Goal: Task Accomplishment & Management: Use online tool/utility

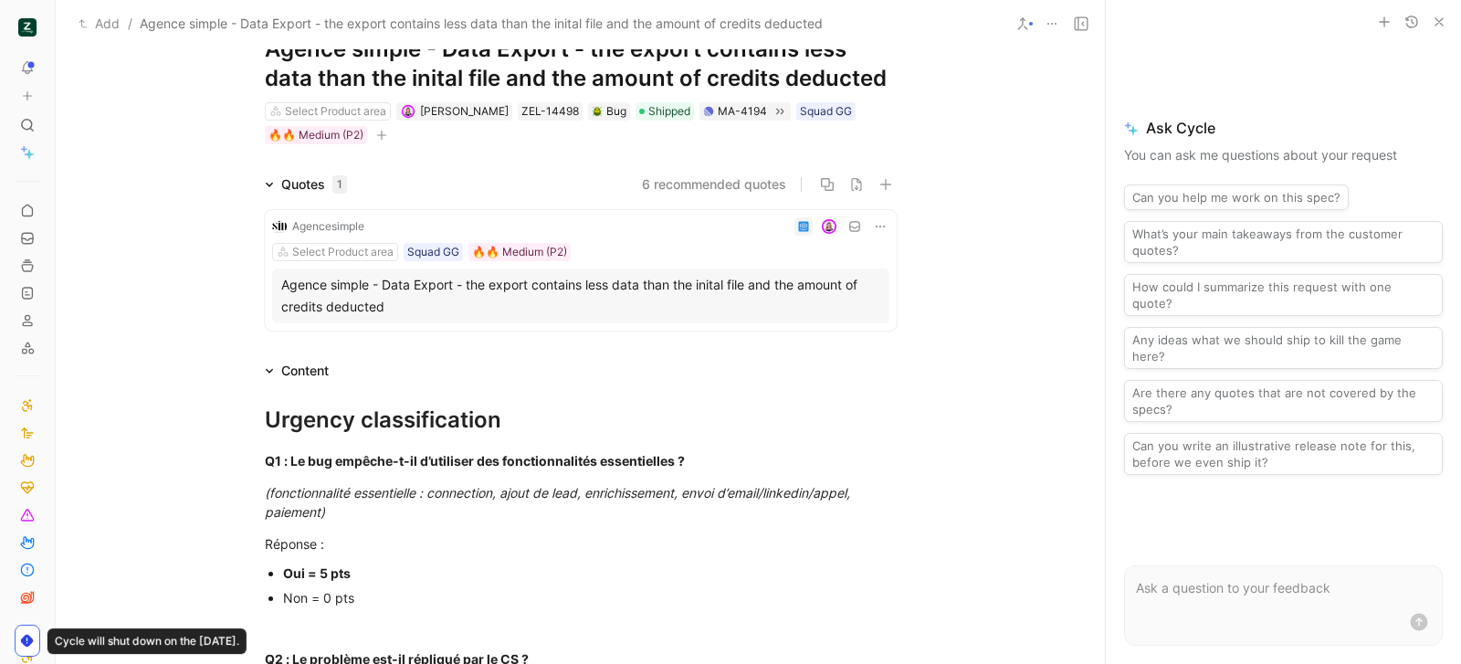
scroll to position [64, 0]
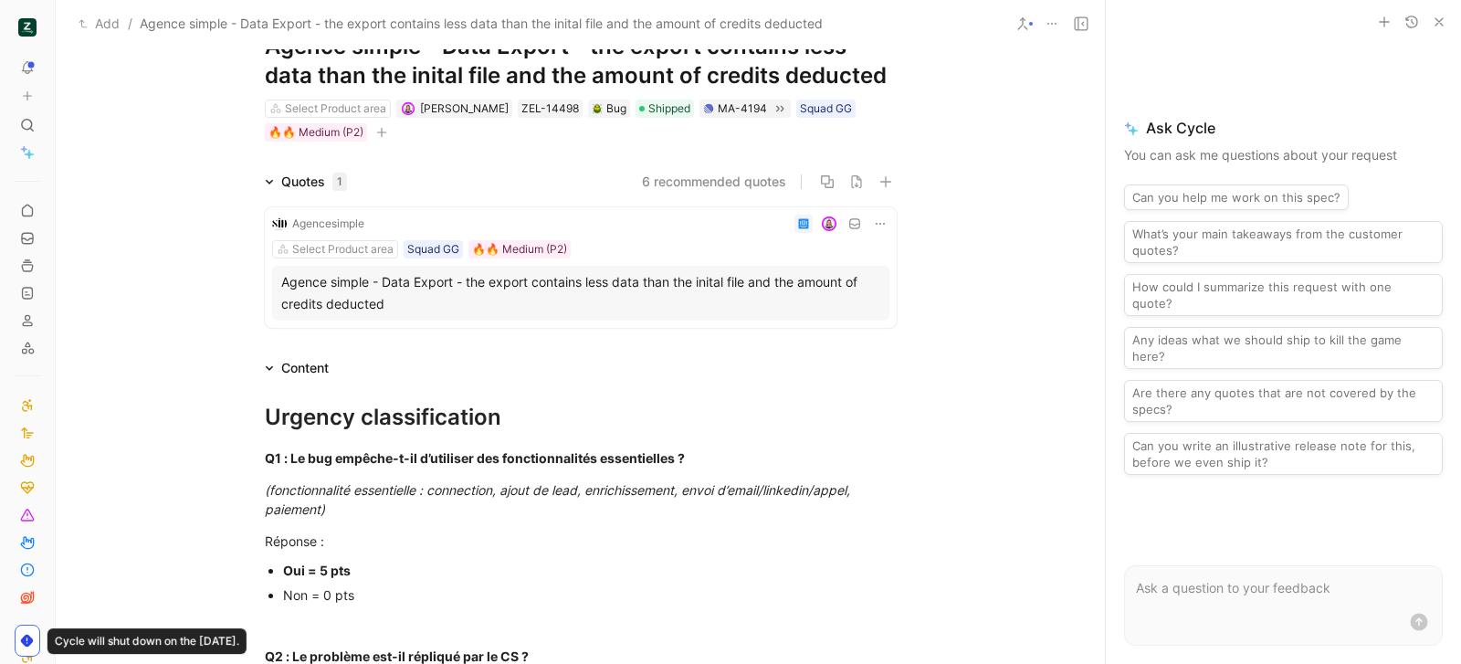
click at [669, 261] on div "Agencesimple Select Product area Squad GG 🔥🔥 Medium (P2) Agence simple - Data E…" at bounding box center [581, 267] width 632 height 121
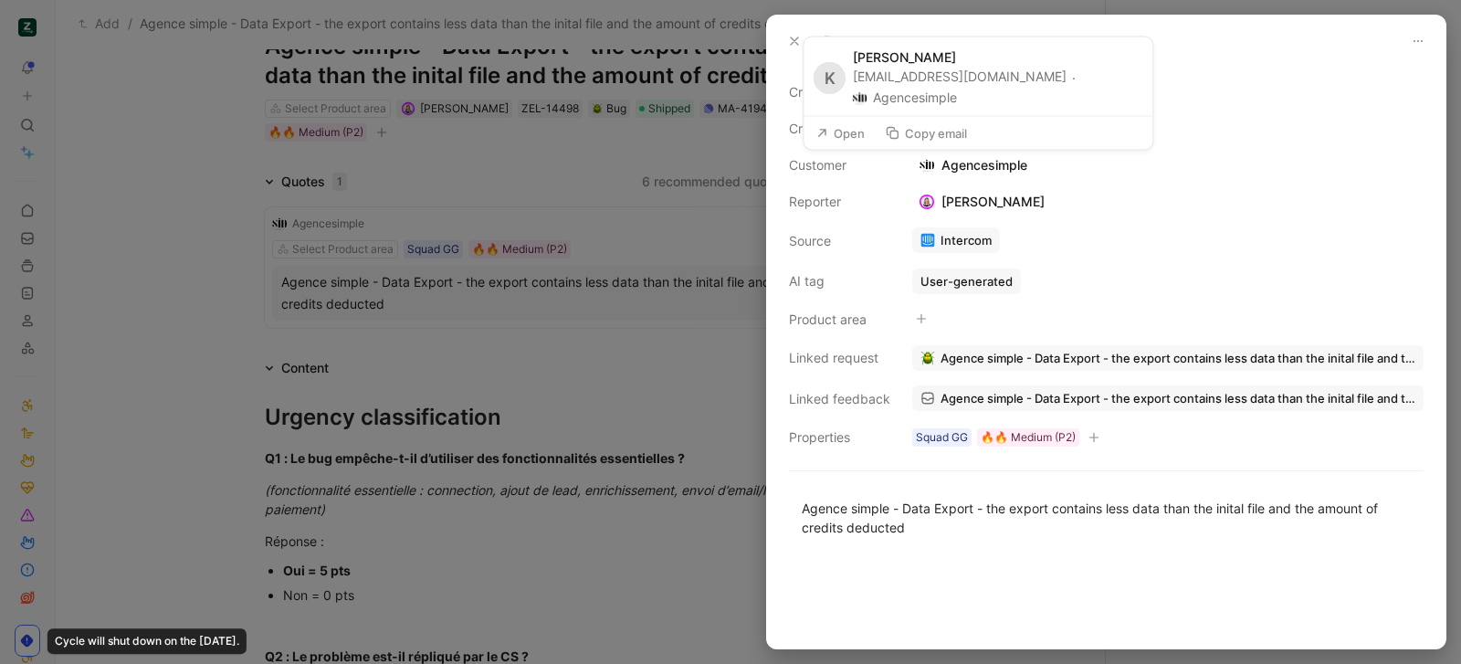
click at [901, 140] on button "Copy email" at bounding box center [926, 134] width 99 height 26
click at [960, 239] on link "Intercom" at bounding box center [956, 240] width 88 height 26
click at [787, 47] on icon at bounding box center [794, 41] width 15 height 15
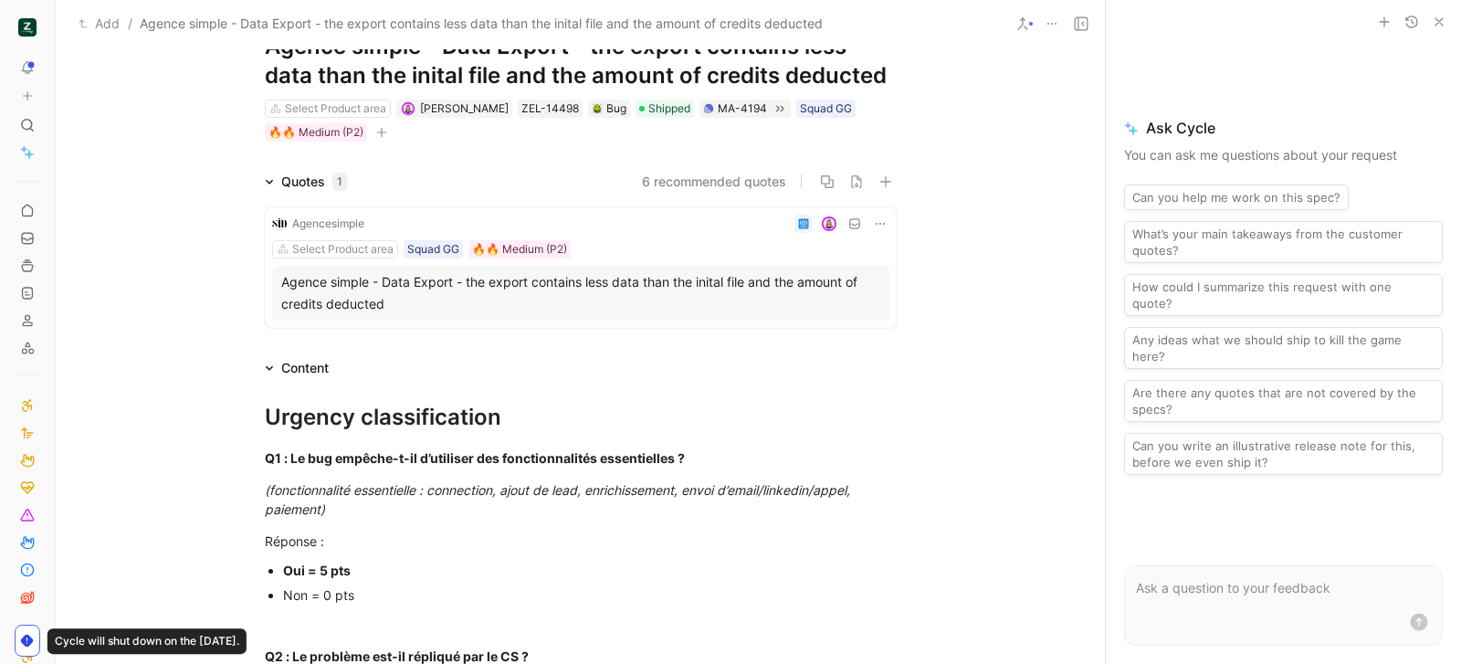
click at [640, 117] on div "Select Product area Camille Wattel ZEL-14498 Bug Shipped MA-4194 Squad GG 🔥🔥 Me…" at bounding box center [581, 121] width 636 height 46
click at [649, 105] on span "Shipped" at bounding box center [670, 109] width 42 height 18
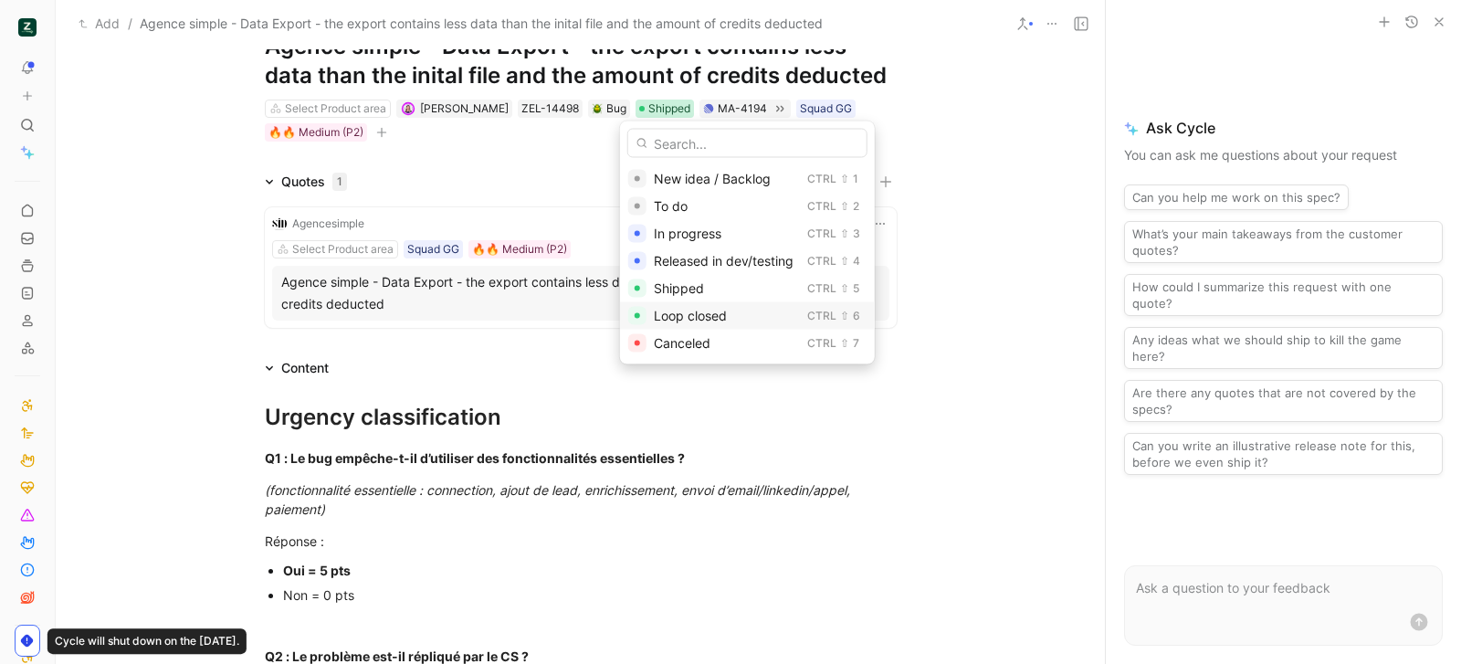
click at [730, 312] on div "Loop closed" at bounding box center [727, 316] width 146 height 22
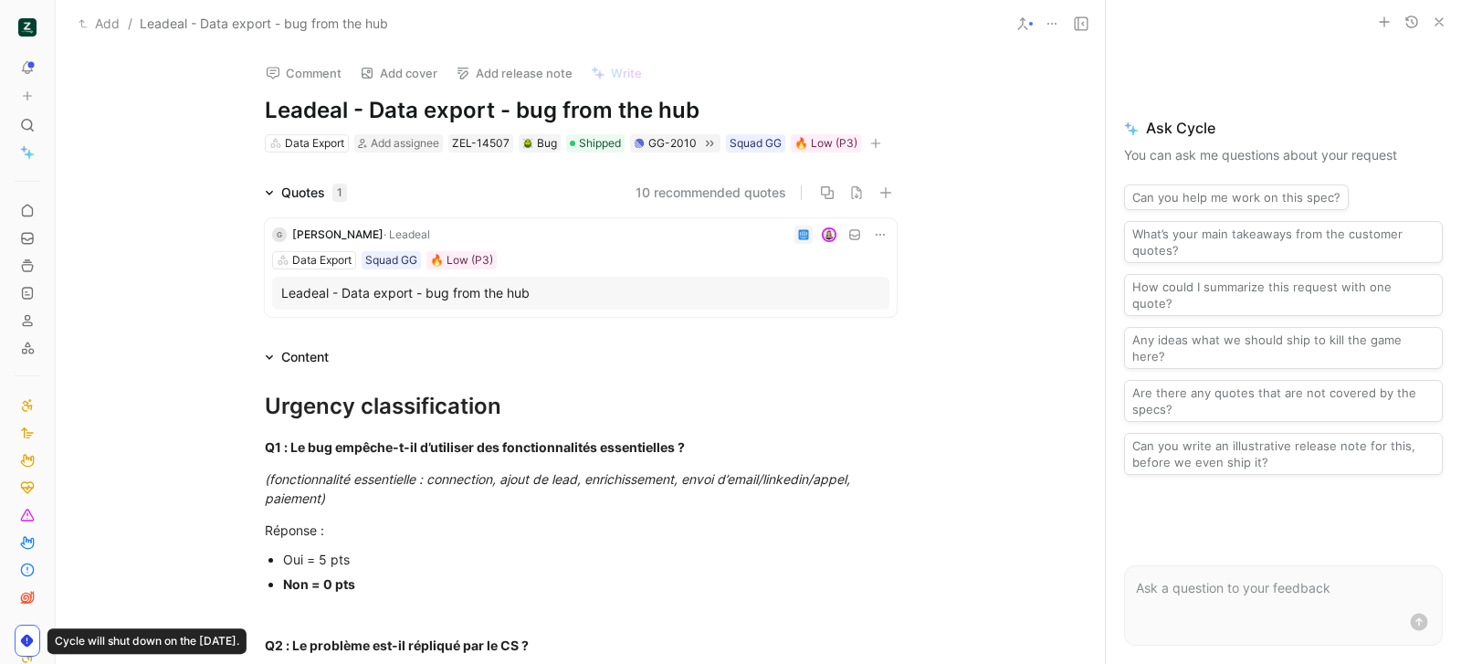
click at [647, 269] on div "G Gabriel Masson · Leadeal Data Export Squad GG 🔥 Low (P3) Leadeal - Data expor…" at bounding box center [581, 267] width 632 height 99
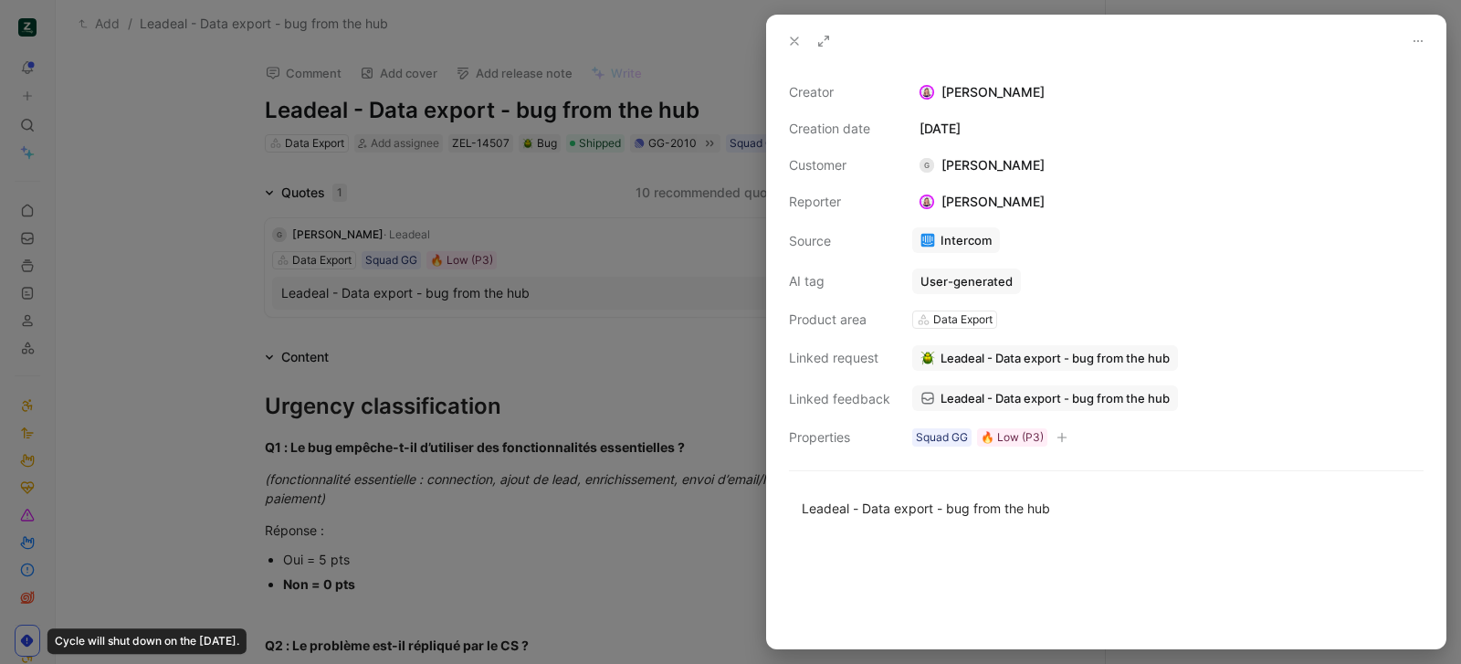
click at [960, 242] on link "Intercom" at bounding box center [956, 240] width 88 height 26
click at [795, 43] on icon at bounding box center [794, 41] width 15 height 15
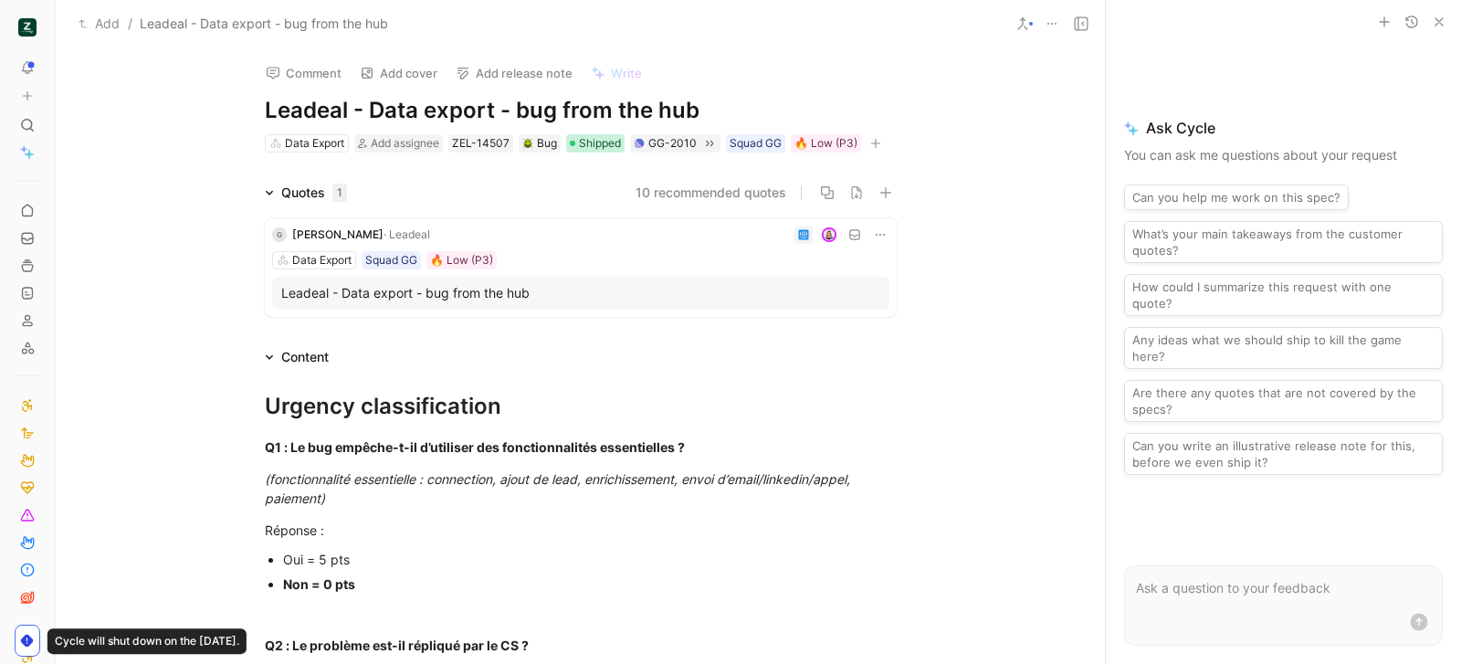
click at [606, 140] on span "Shipped" at bounding box center [600, 143] width 42 height 18
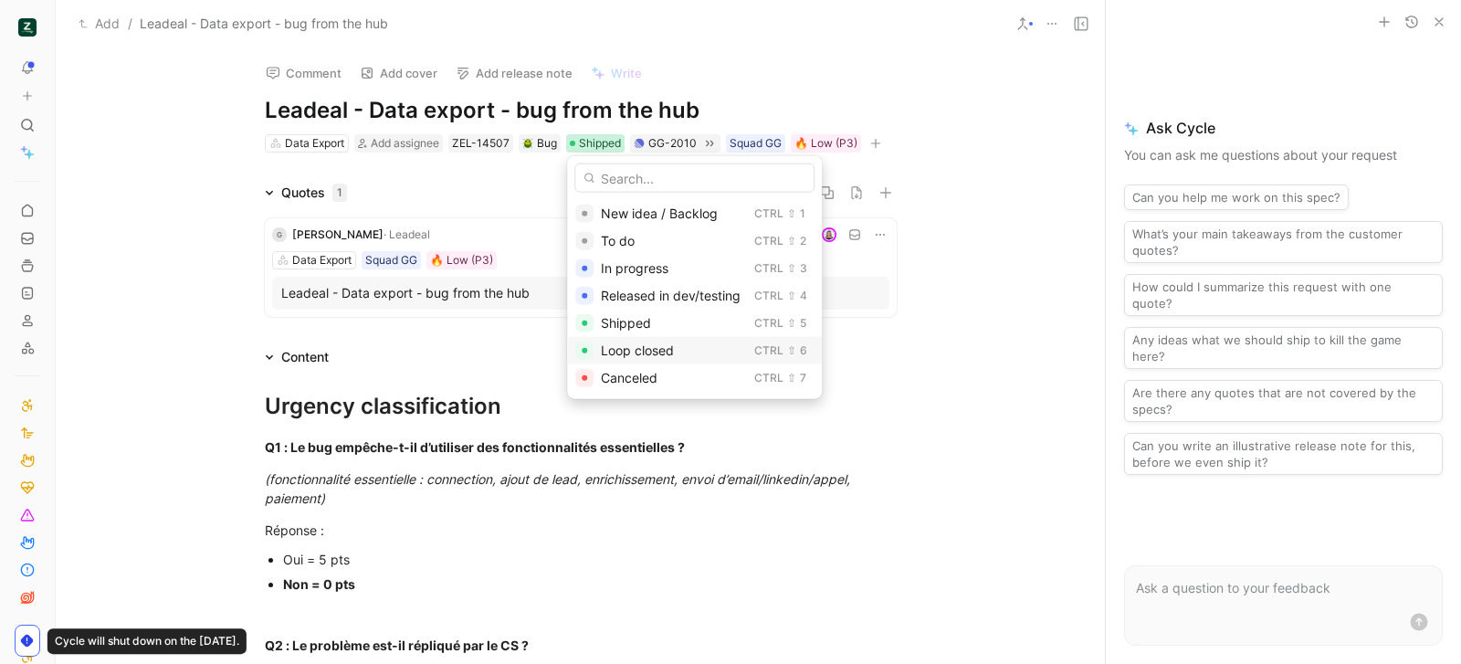
click at [680, 354] on div "Loop closed" at bounding box center [674, 351] width 146 height 22
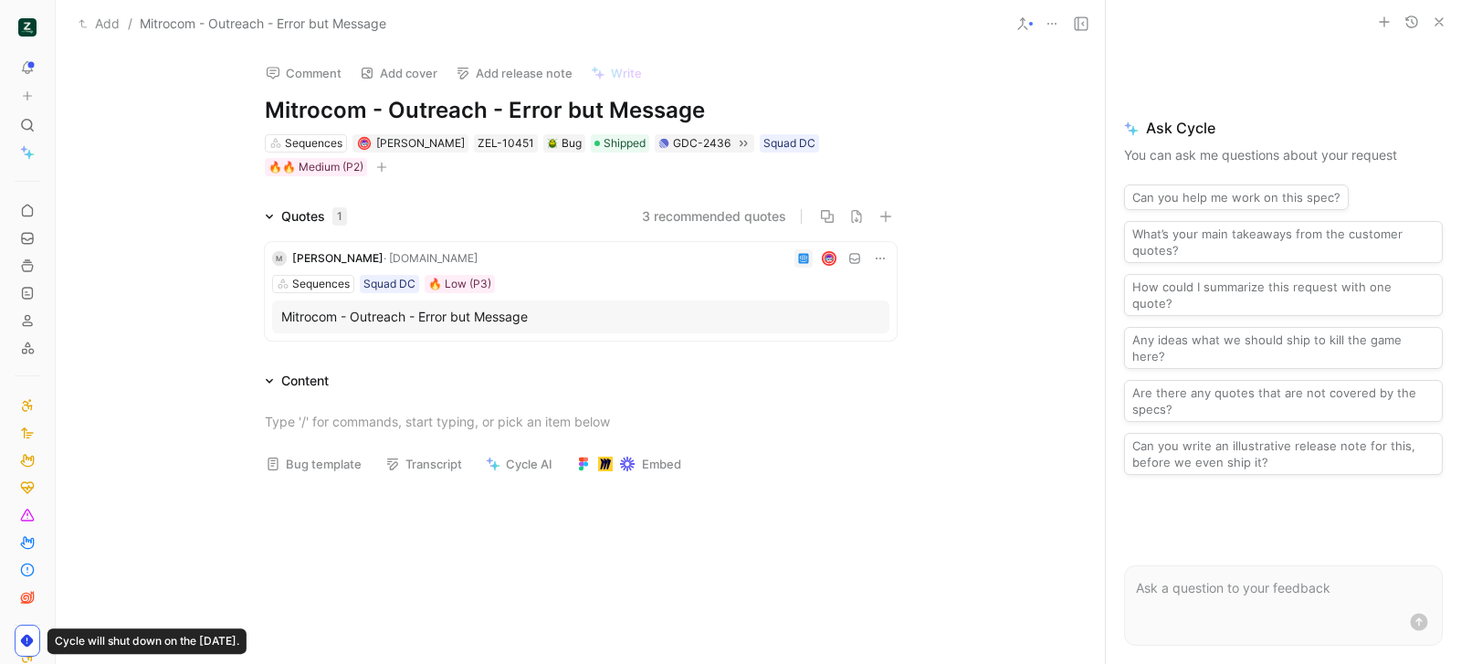
click at [1440, 6] on div at bounding box center [1283, 22] width 355 height 44
click at [1440, 16] on icon "button" at bounding box center [1439, 22] width 15 height 15
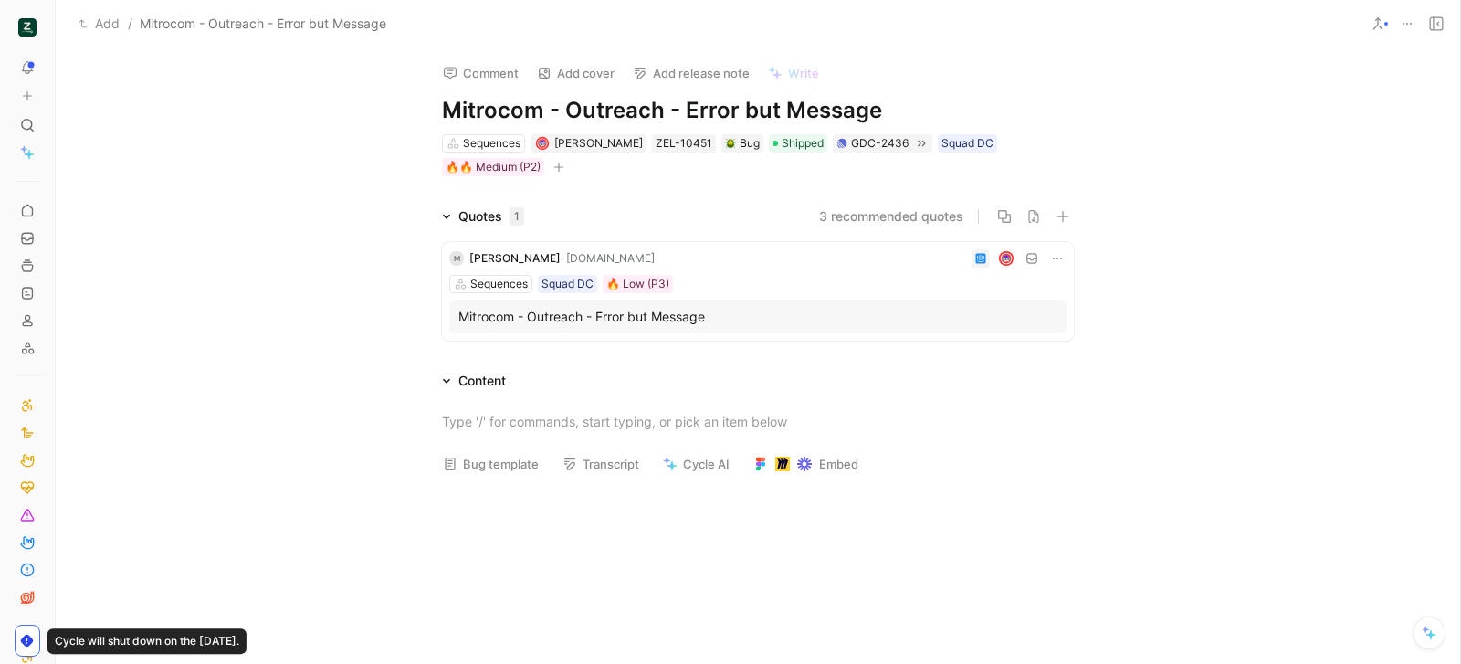
click at [1431, 24] on icon at bounding box center [1436, 23] width 15 height 15
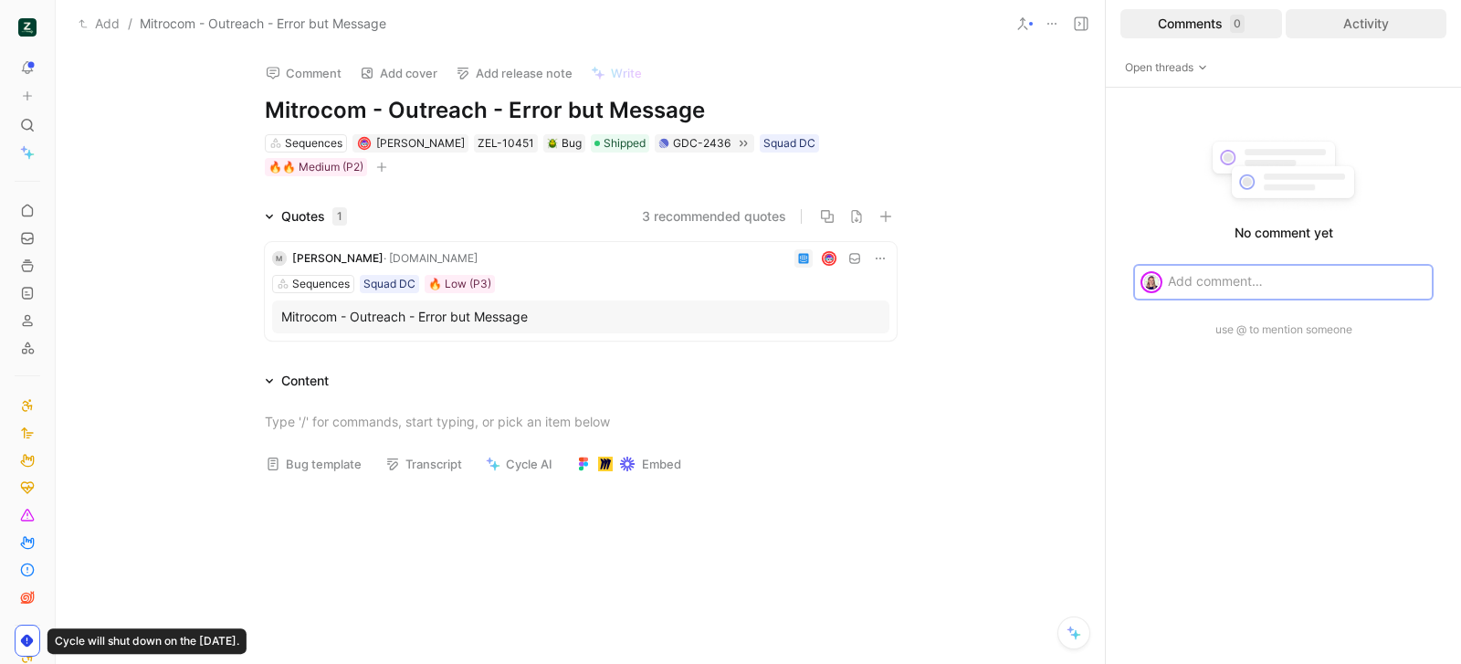
click at [1335, 27] on div "Activity" at bounding box center [1367, 23] width 162 height 29
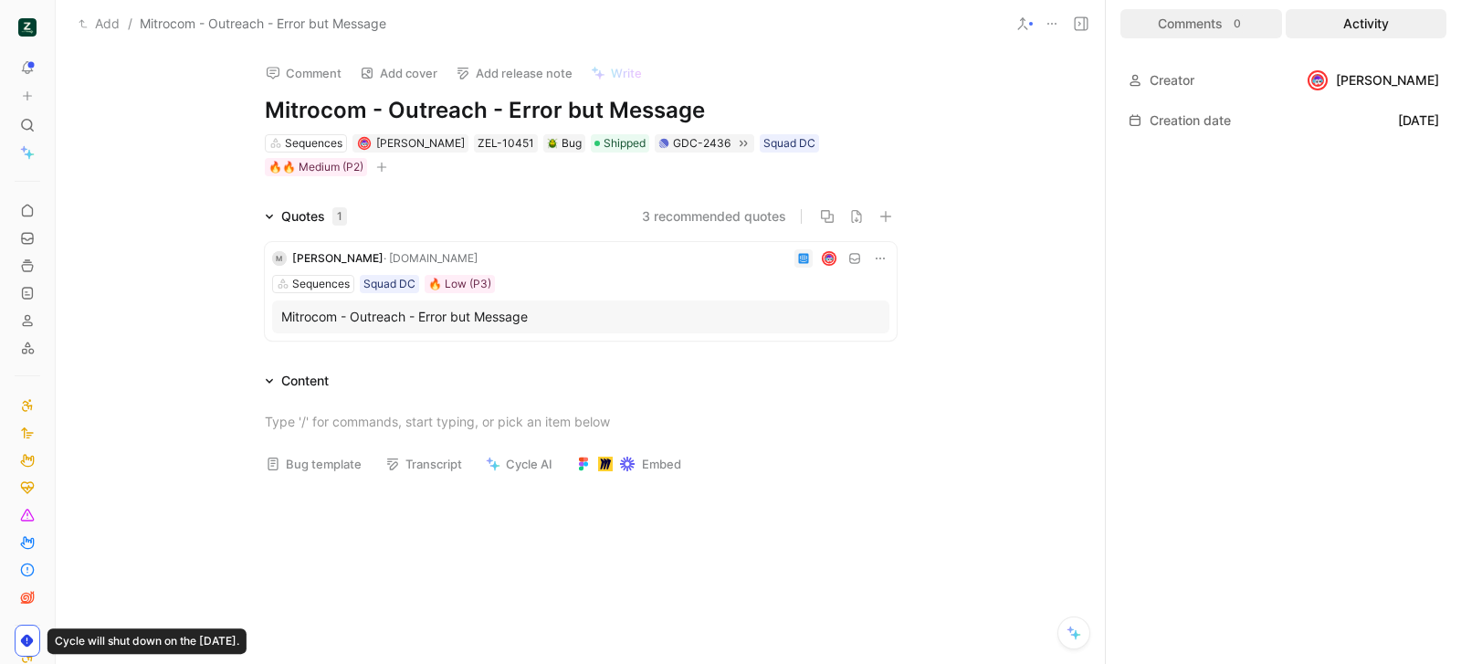
click at [1202, 26] on div "Comments 0" at bounding box center [1202, 23] width 162 height 29
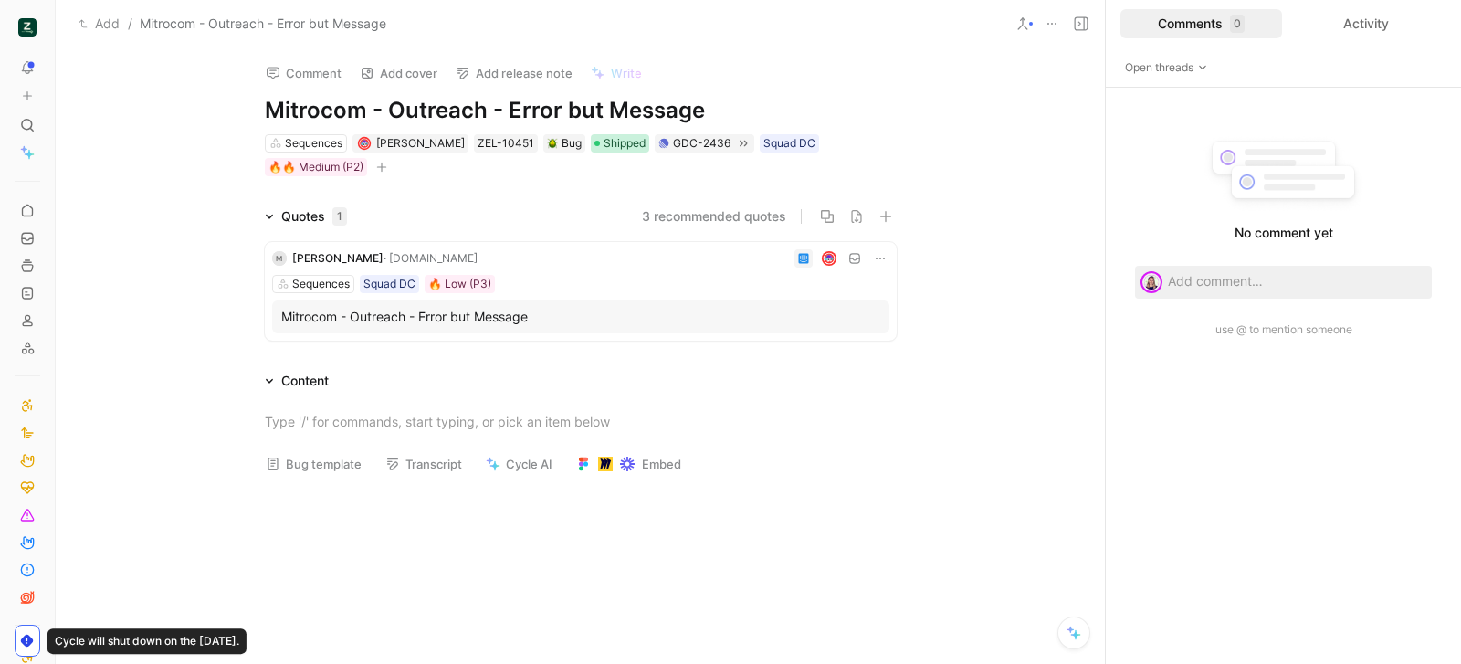
click at [604, 146] on span "Shipped" at bounding box center [625, 143] width 42 height 18
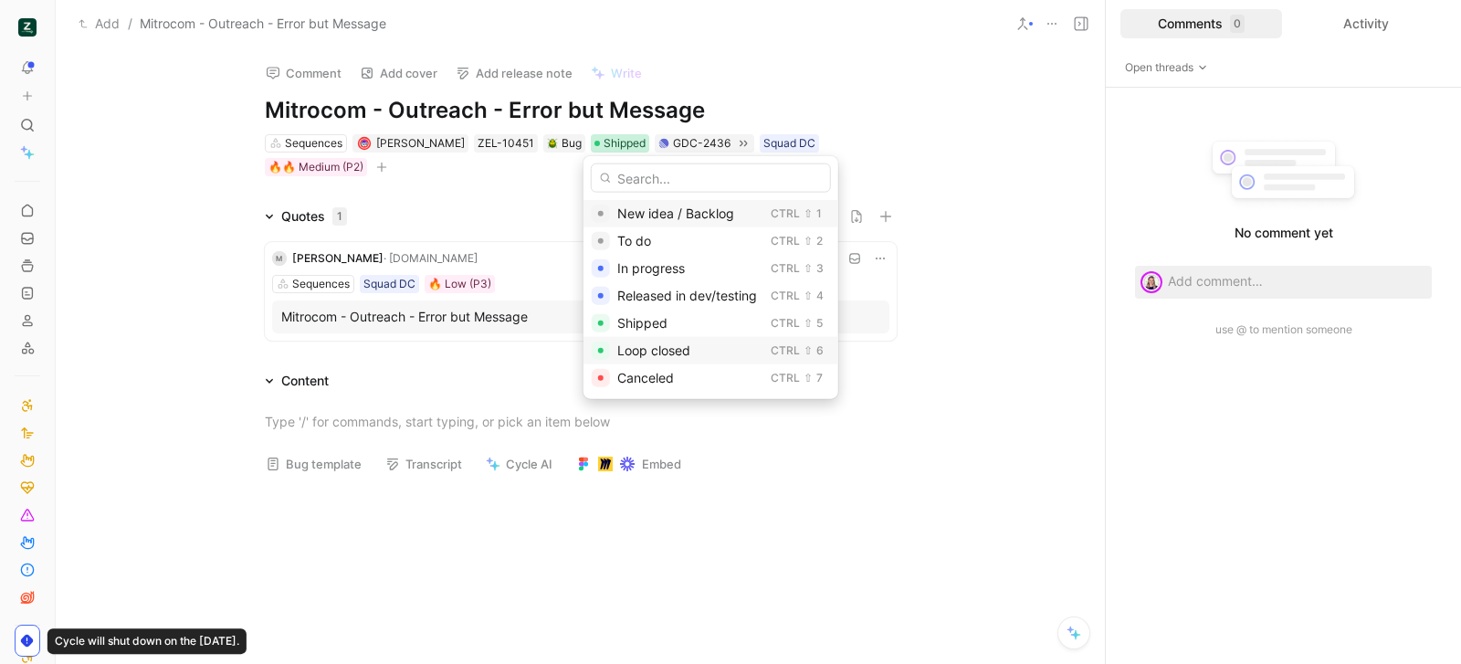
click at [645, 345] on span "Loop closed" at bounding box center [653, 351] width 73 height 16
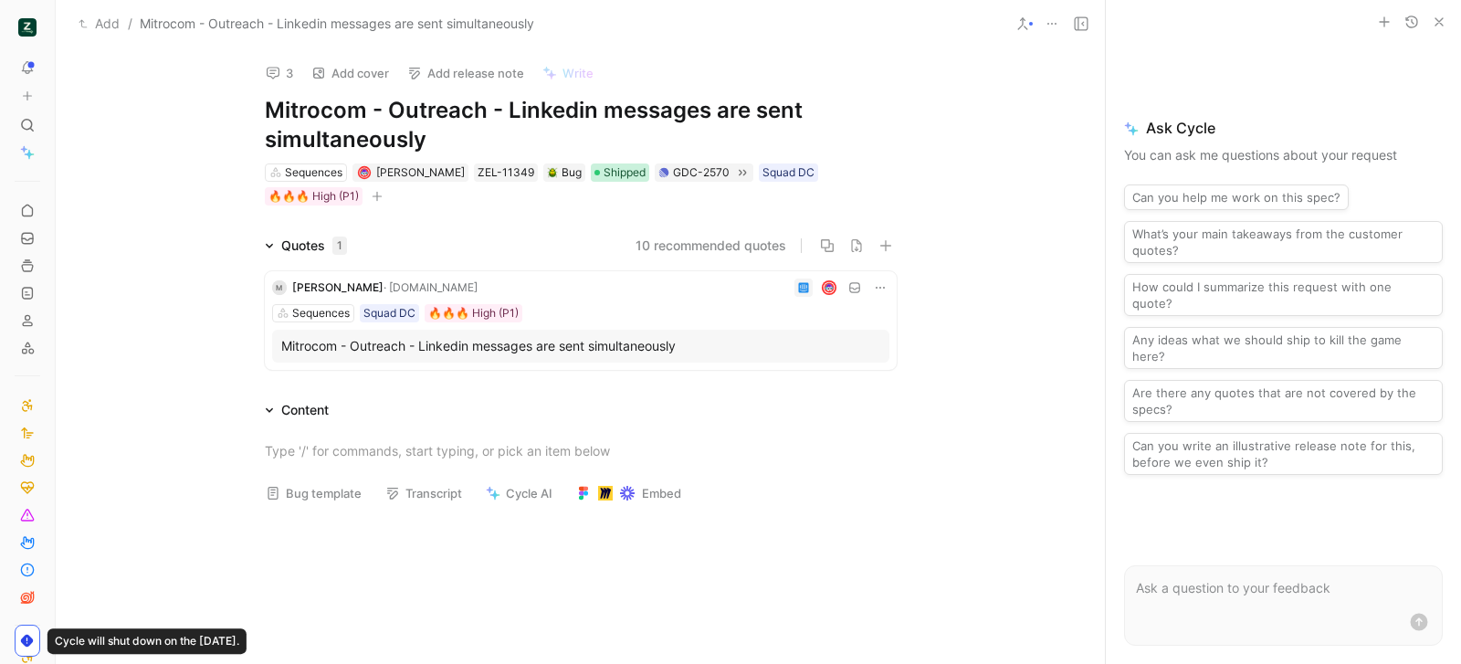
click at [613, 170] on span "Shipped" at bounding box center [625, 172] width 42 height 18
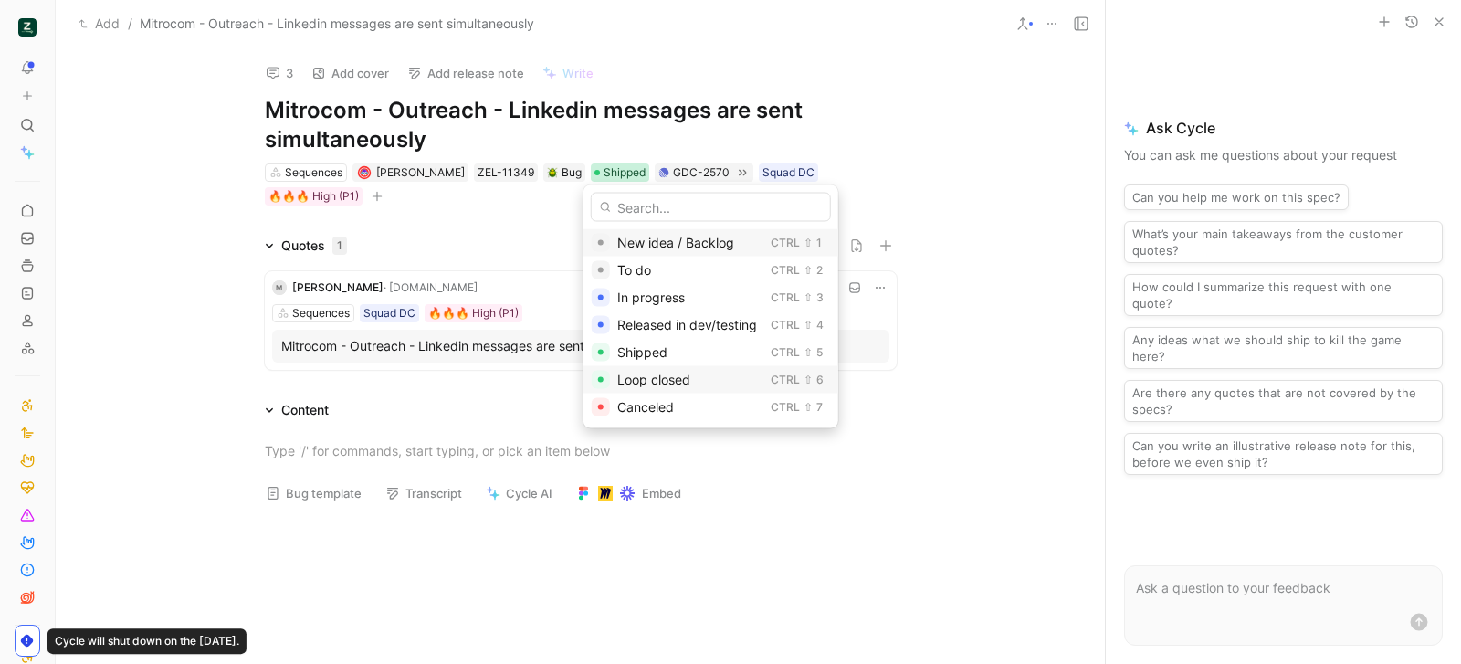
click at [687, 383] on span "Loop closed" at bounding box center [653, 380] width 73 height 16
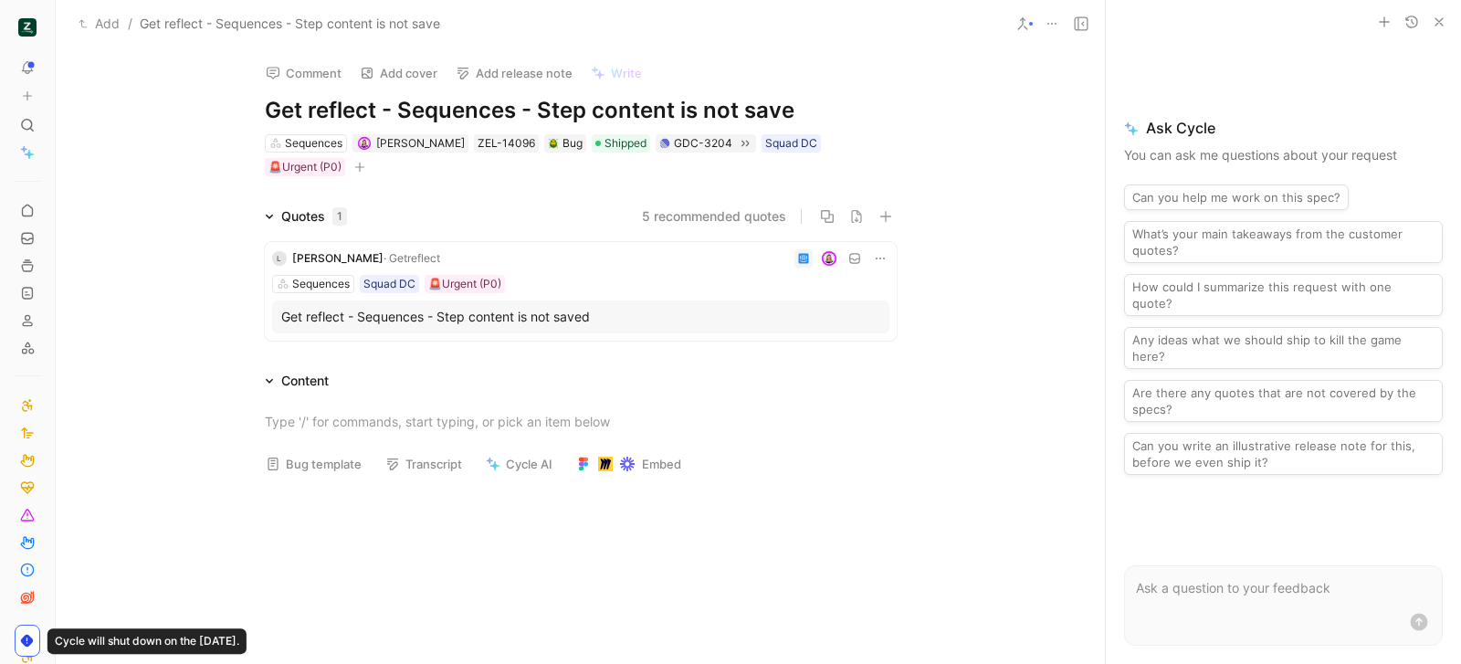
click at [1168, 21] on icon "button" at bounding box center [1439, 22] width 15 height 15
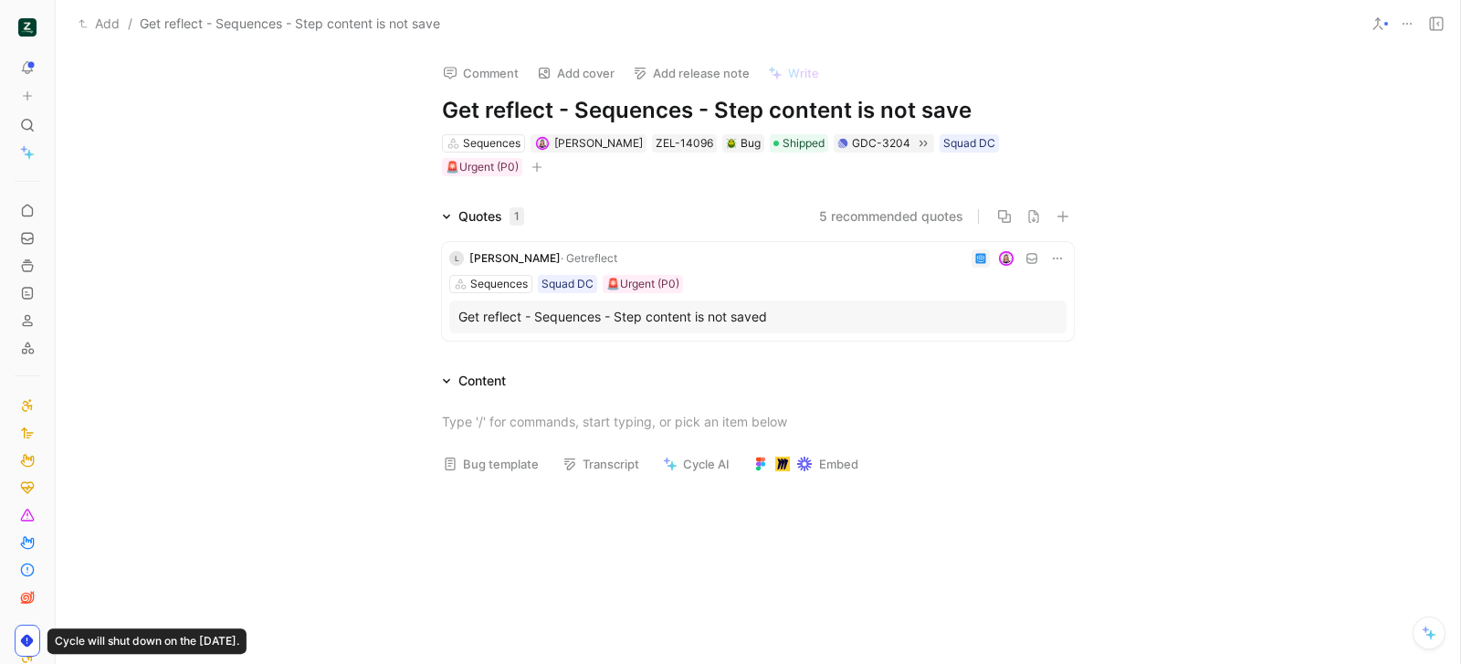
click at [1168, 26] on icon at bounding box center [1436, 23] width 15 height 15
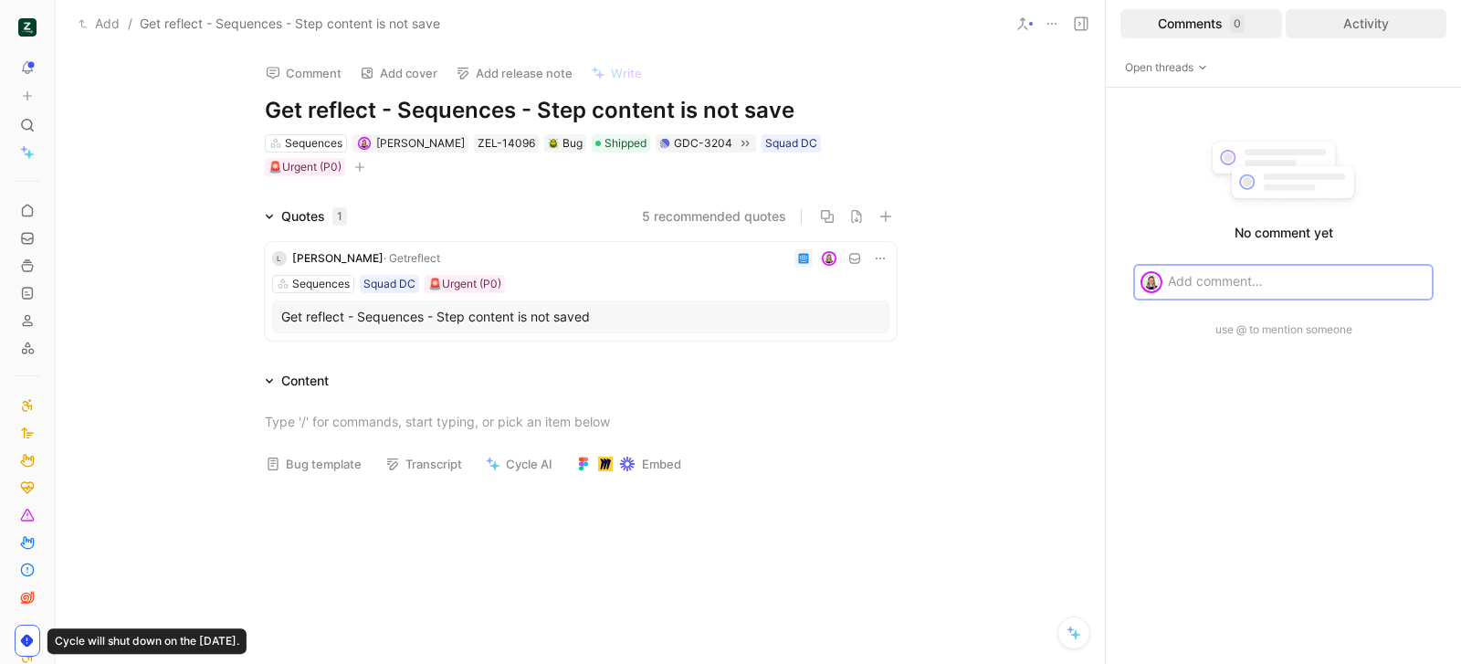
click at [1168, 18] on div "Activity" at bounding box center [1367, 23] width 162 height 29
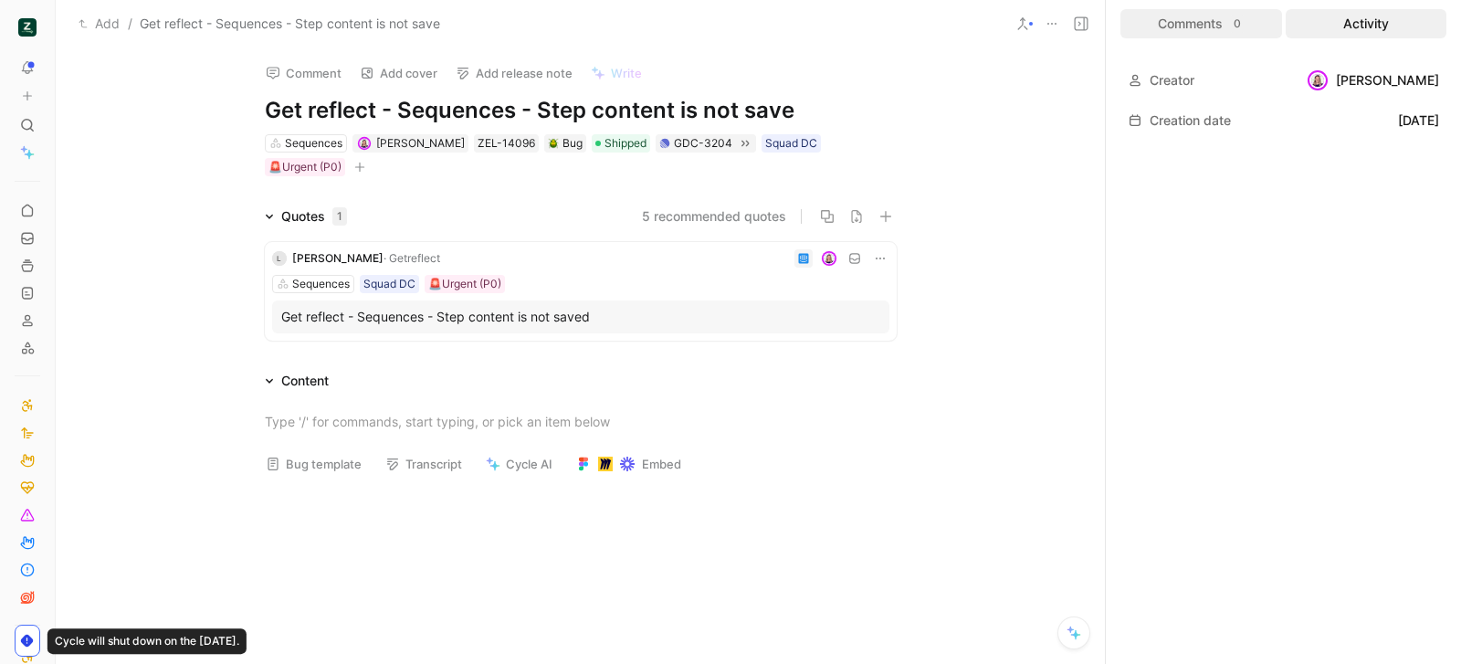
click at [1168, 26] on div "Comments 0" at bounding box center [1202, 23] width 162 height 29
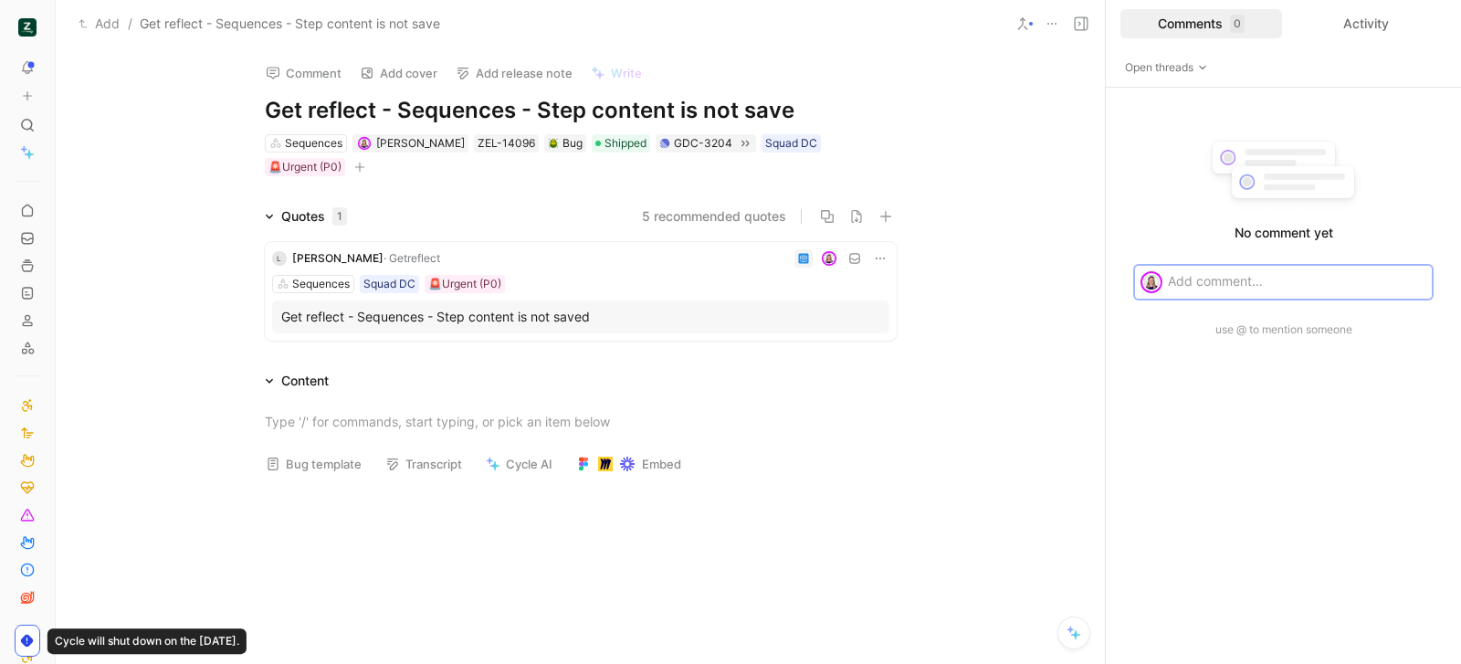
click at [803, 265] on div at bounding box center [804, 258] width 18 height 18
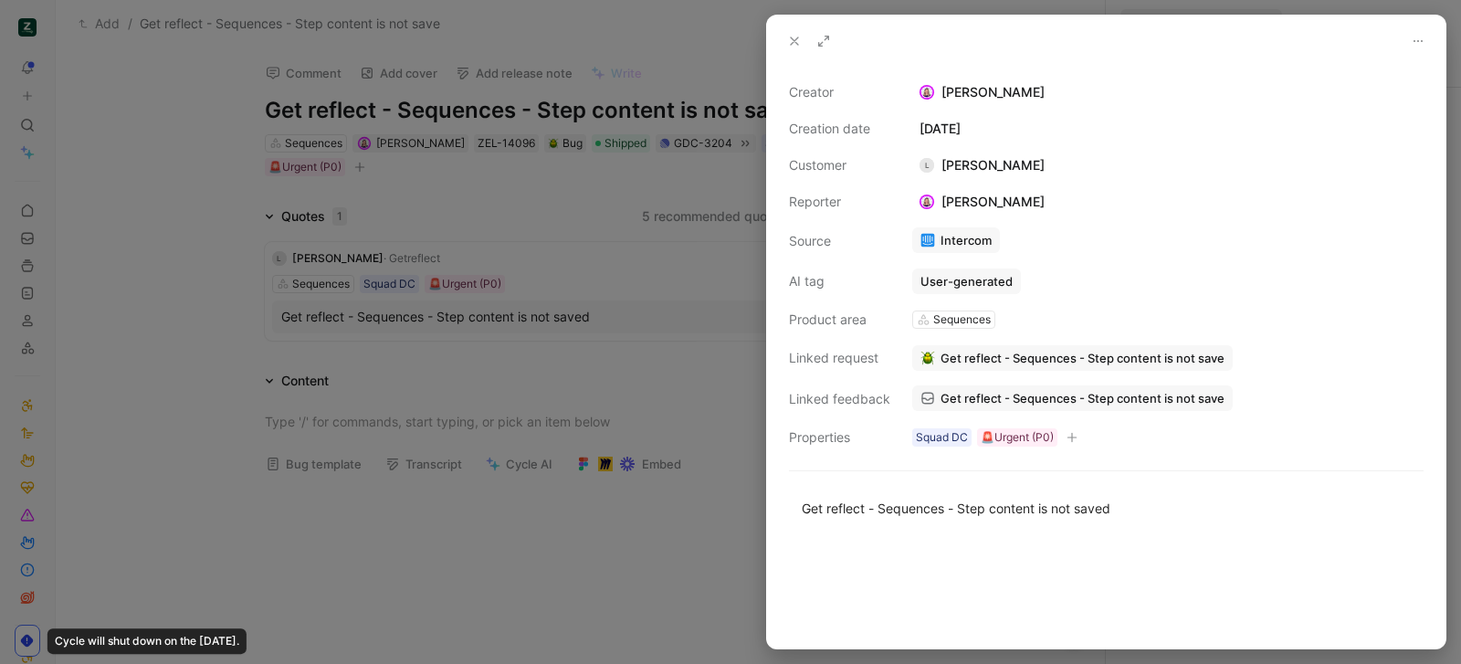
click at [939, 249] on link "Intercom" at bounding box center [956, 240] width 88 height 26
click at [791, 46] on icon at bounding box center [794, 41] width 15 height 15
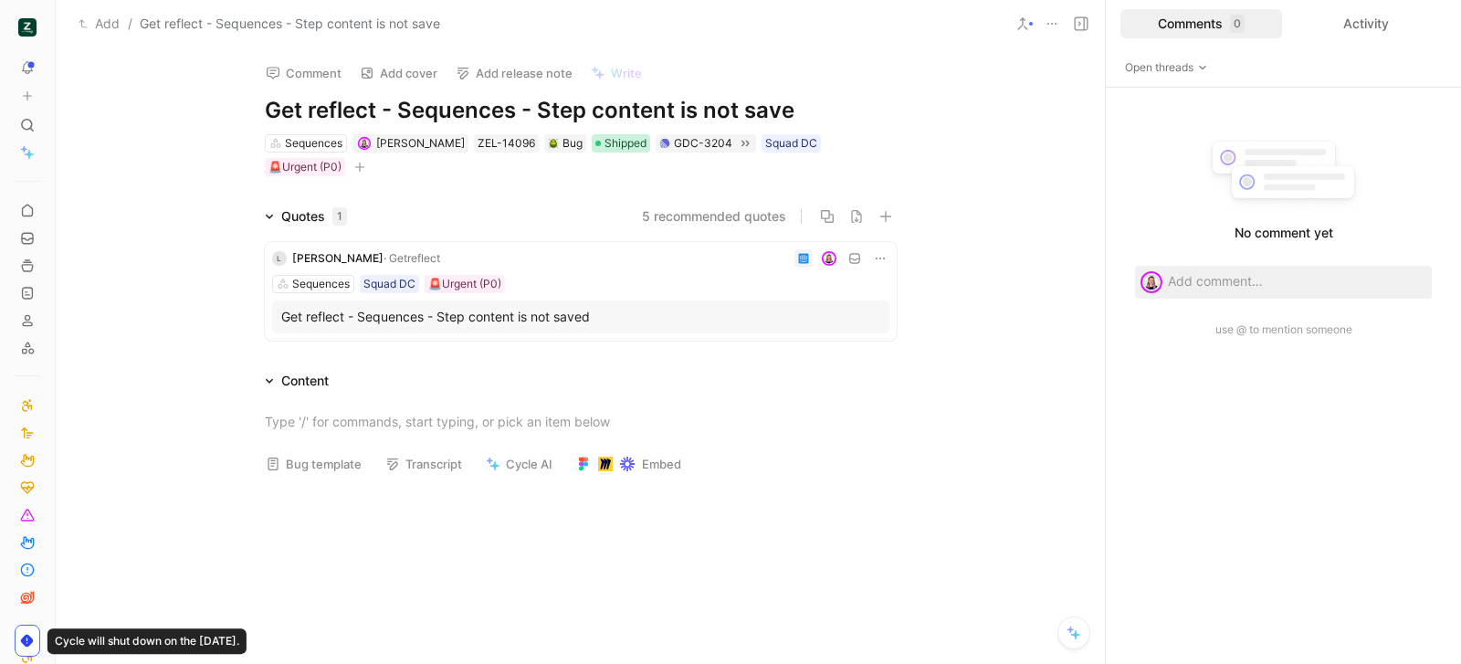
click at [613, 142] on span "Shipped" at bounding box center [626, 143] width 42 height 18
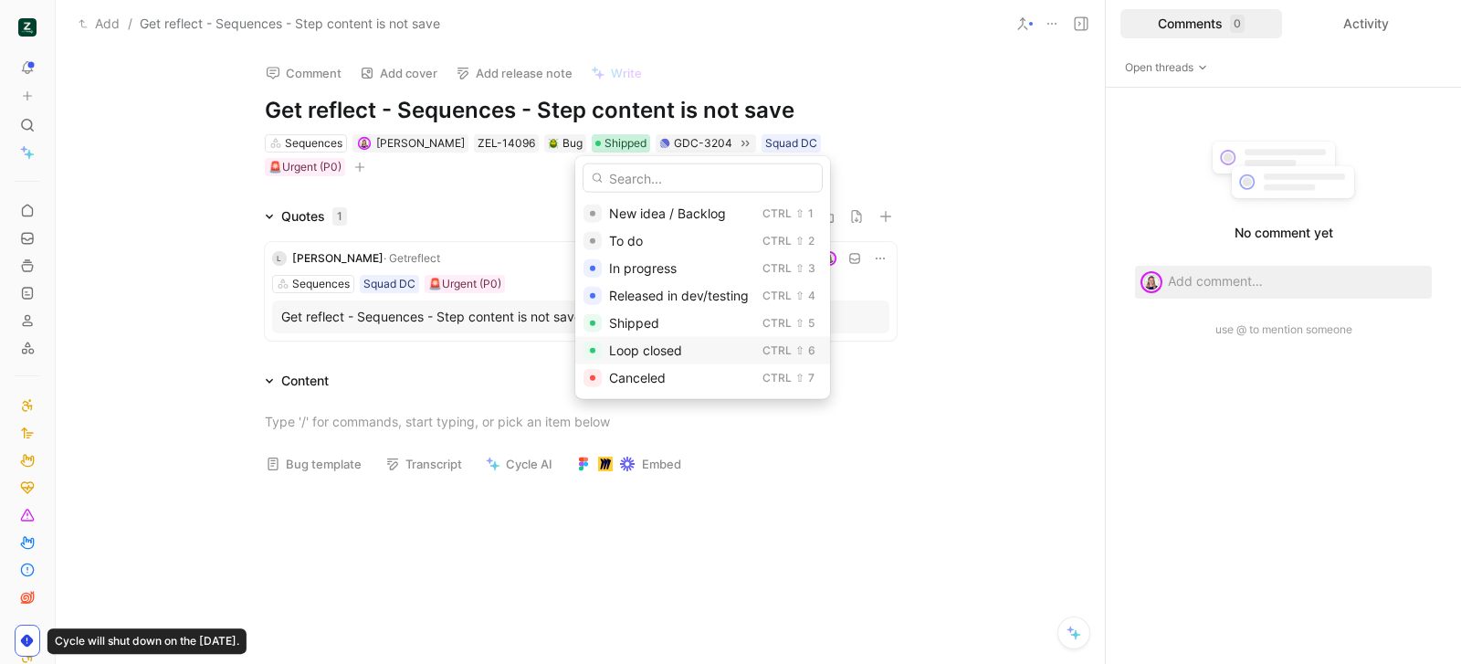
click at [691, 345] on div "Loop closed" at bounding box center [682, 351] width 146 height 22
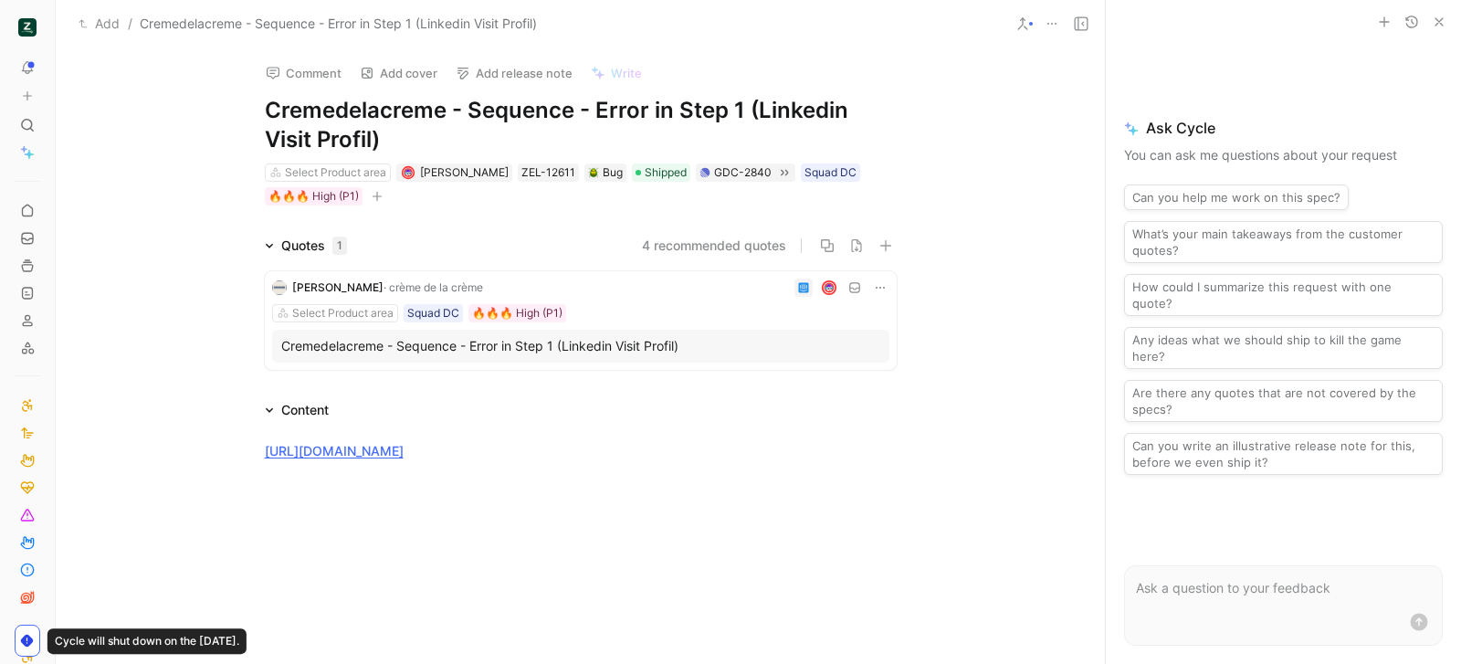
click at [1436, 19] on icon "button" at bounding box center [1439, 22] width 15 height 15
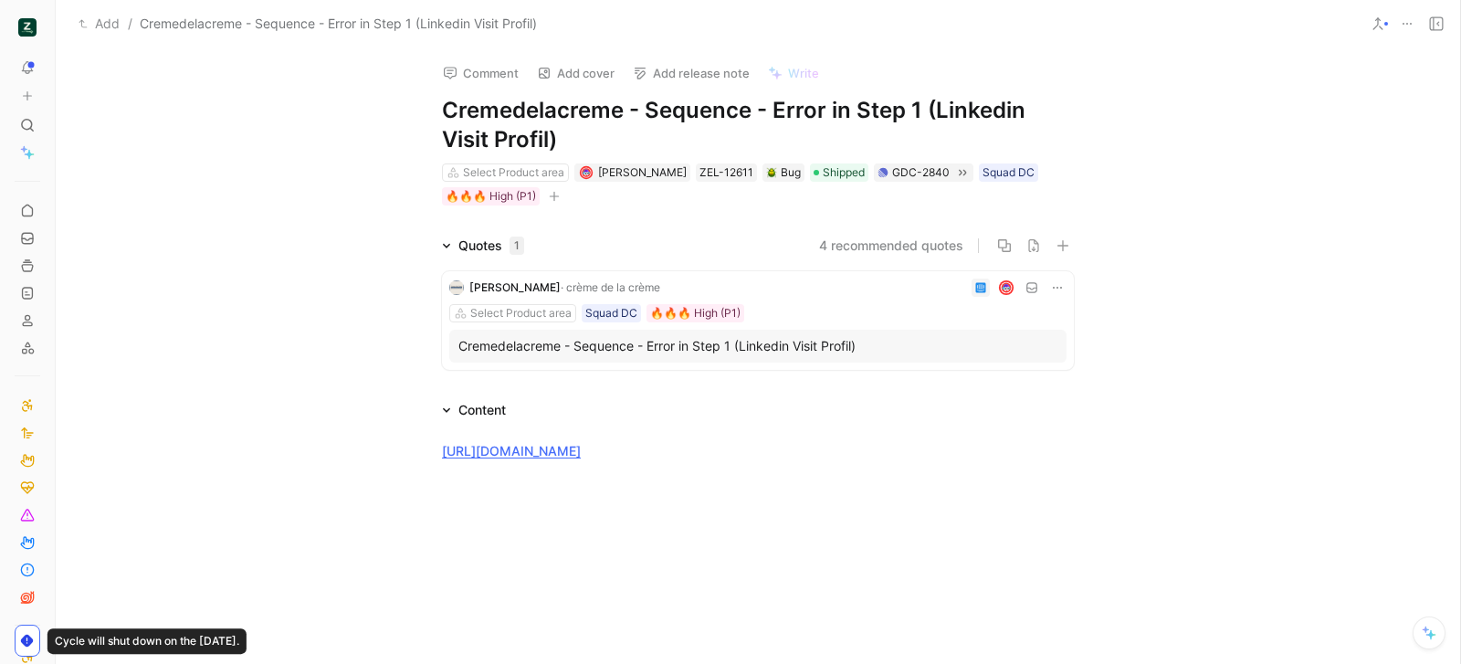
click at [1430, 26] on use at bounding box center [1436, 23] width 13 height 13
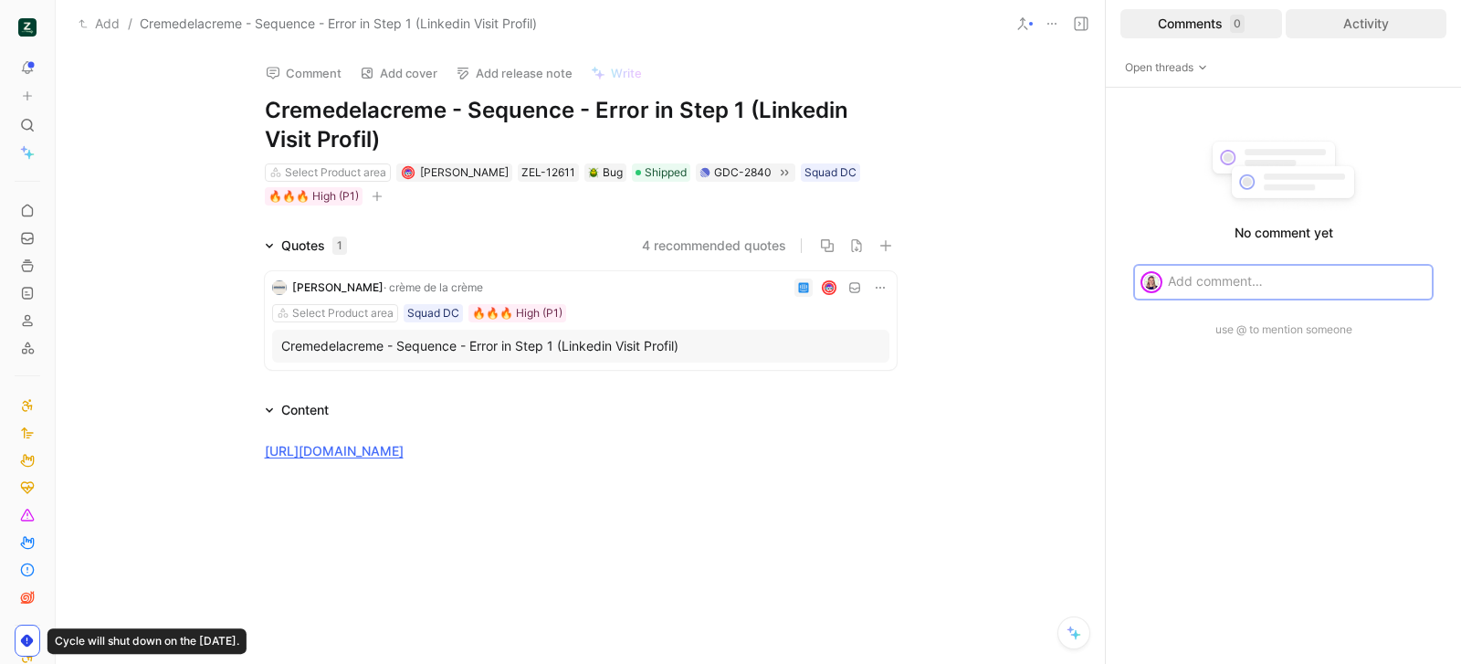
click at [1384, 22] on div "Activity" at bounding box center [1367, 23] width 162 height 29
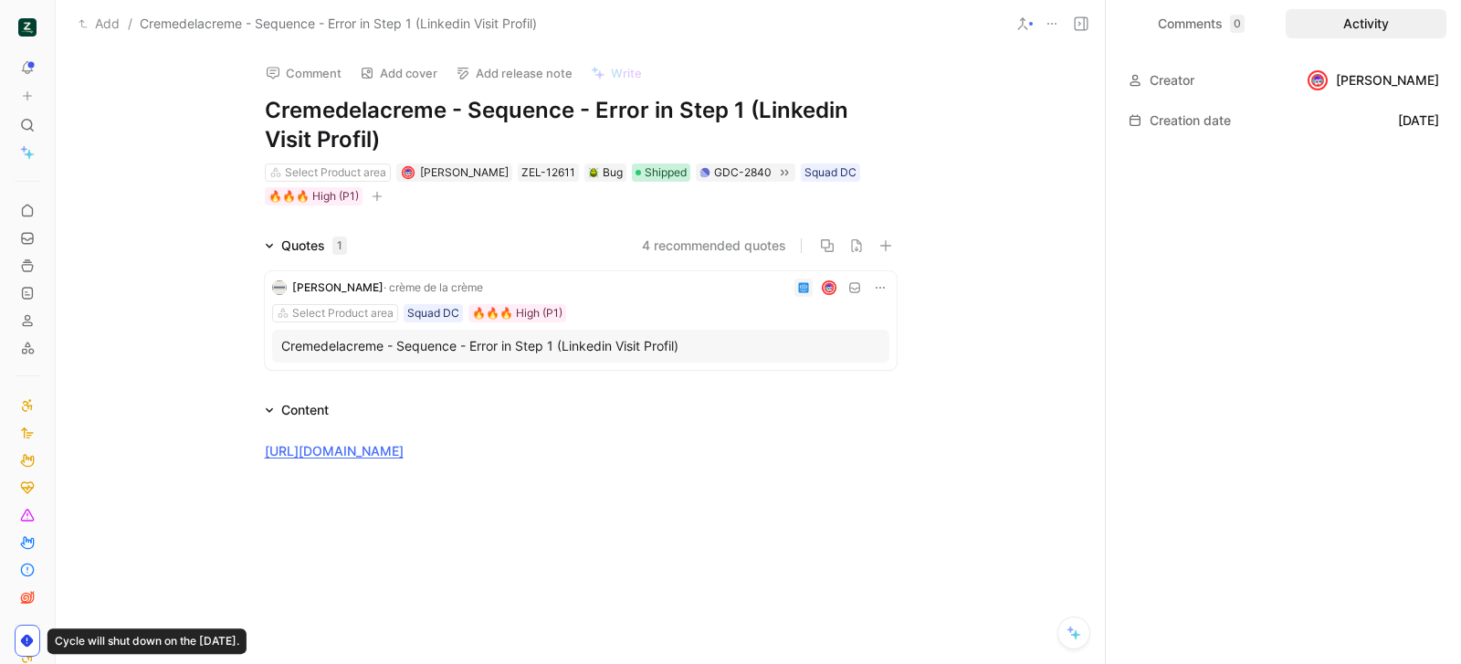
click at [660, 163] on span "Shipped" at bounding box center [666, 172] width 42 height 18
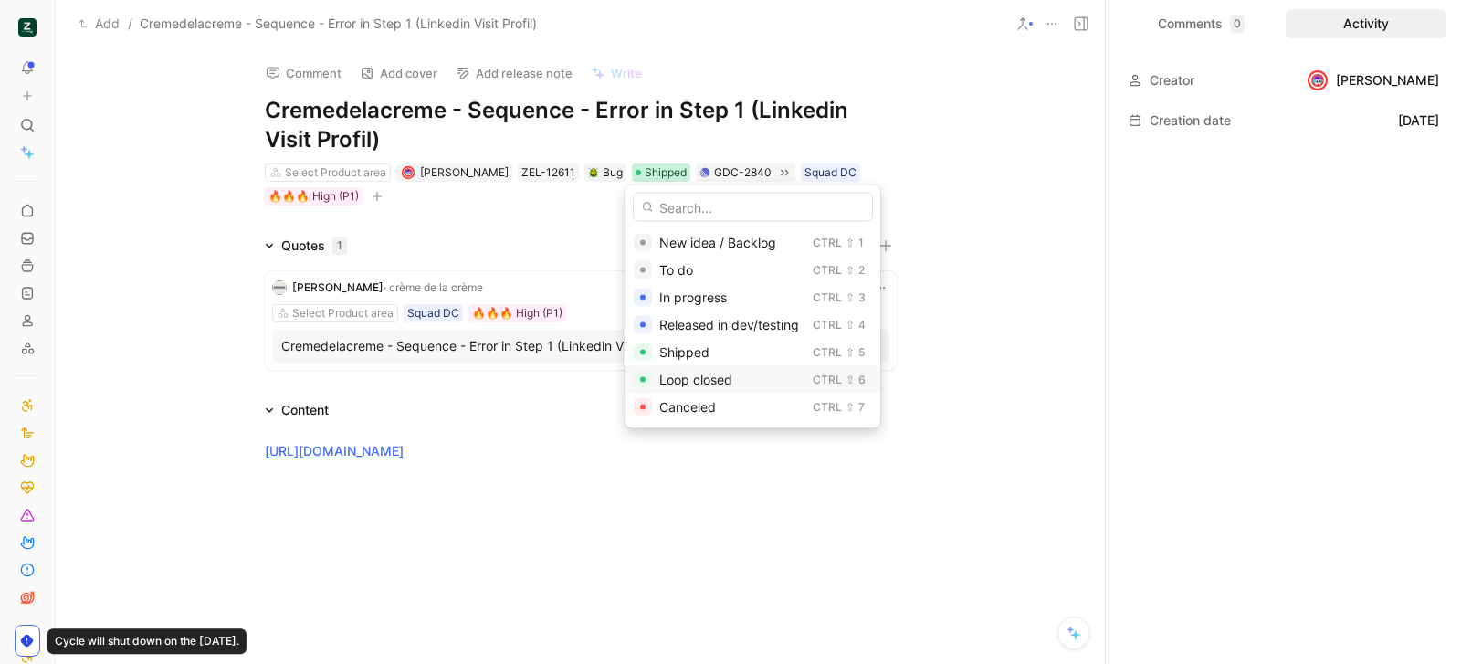
click at [681, 386] on span "Loop closed" at bounding box center [695, 380] width 73 height 16
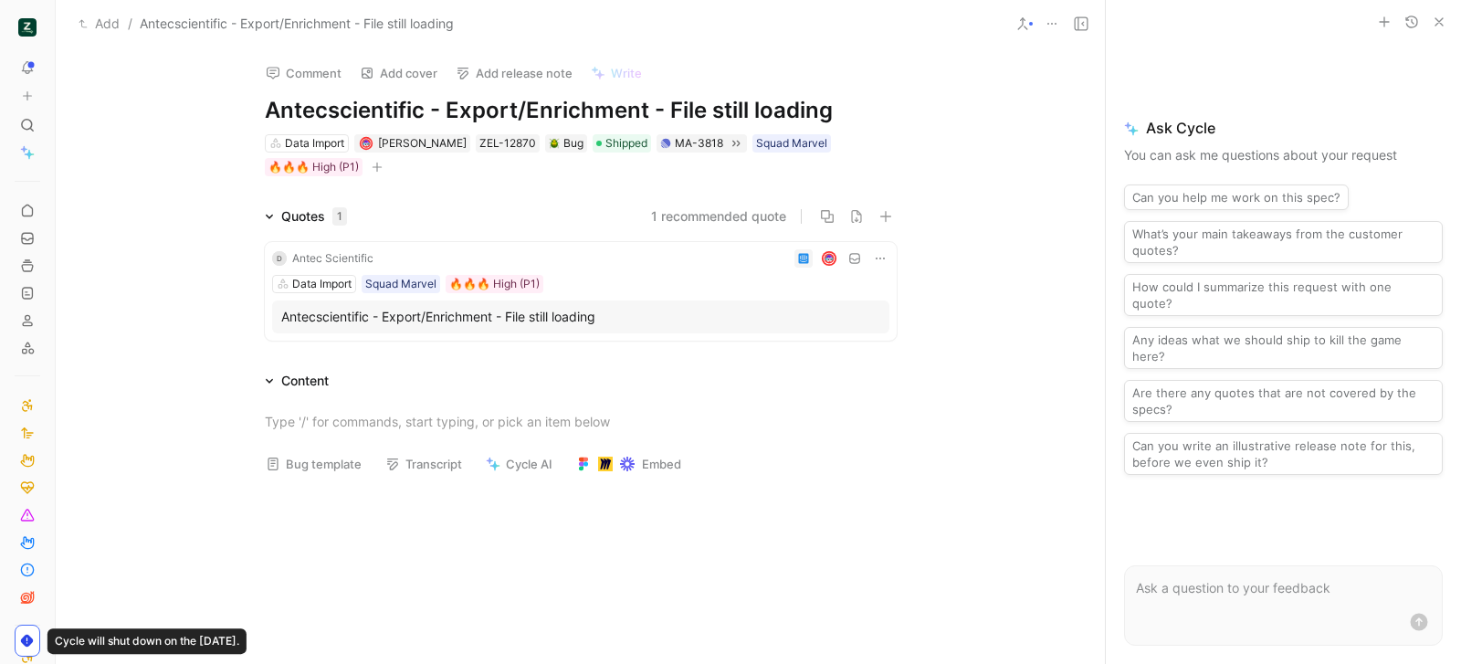
scroll to position [2, 0]
click at [598, 153] on div "Data Import Grégoire Konaté ZEL-12870 Bug Shipped MA-3818 Squad Marvel 🔥🔥🔥 High…" at bounding box center [581, 154] width 636 height 46
click at [599, 150] on div "Data Import Grégoire Konaté ZEL-12870 Bug Shipped MA-3818 Squad Marvel 🔥🔥🔥 High…" at bounding box center [581, 154] width 636 height 46
click at [599, 145] on div "Shipped" at bounding box center [621, 141] width 51 height 18
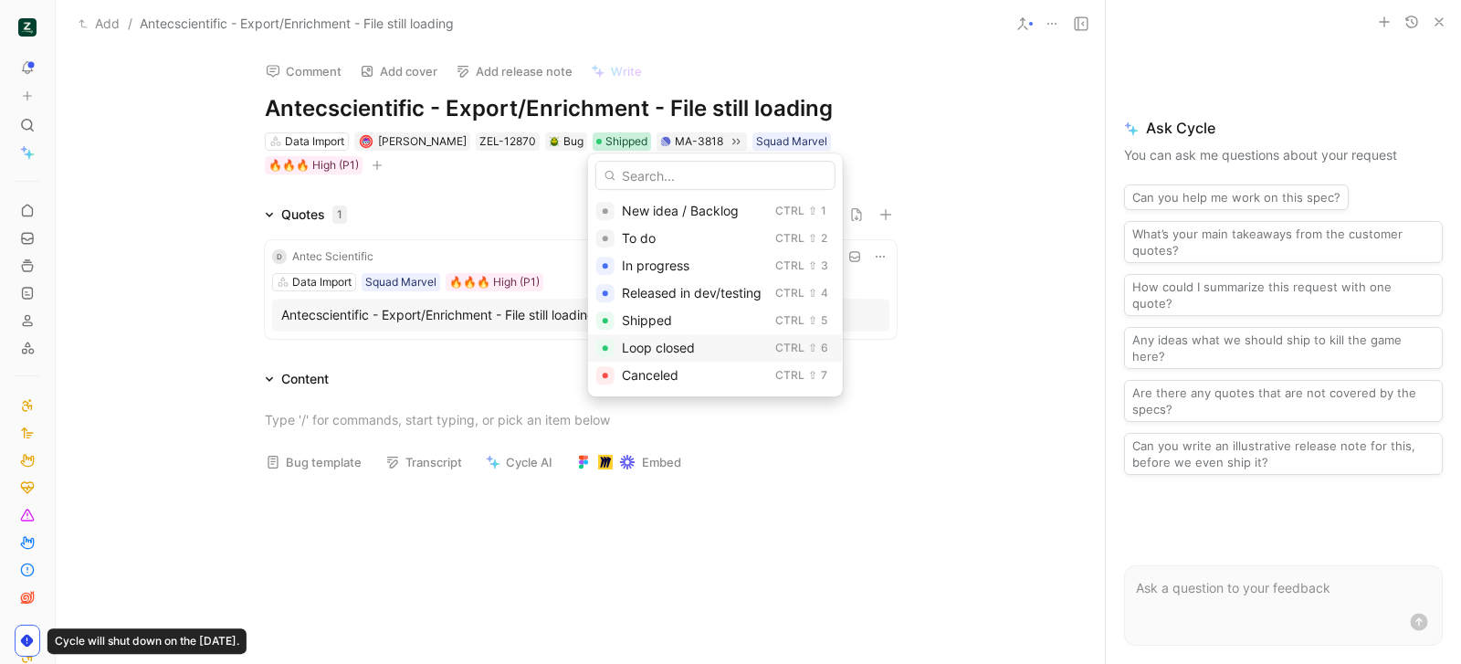
click at [655, 341] on span "Loop closed" at bounding box center [658, 348] width 73 height 16
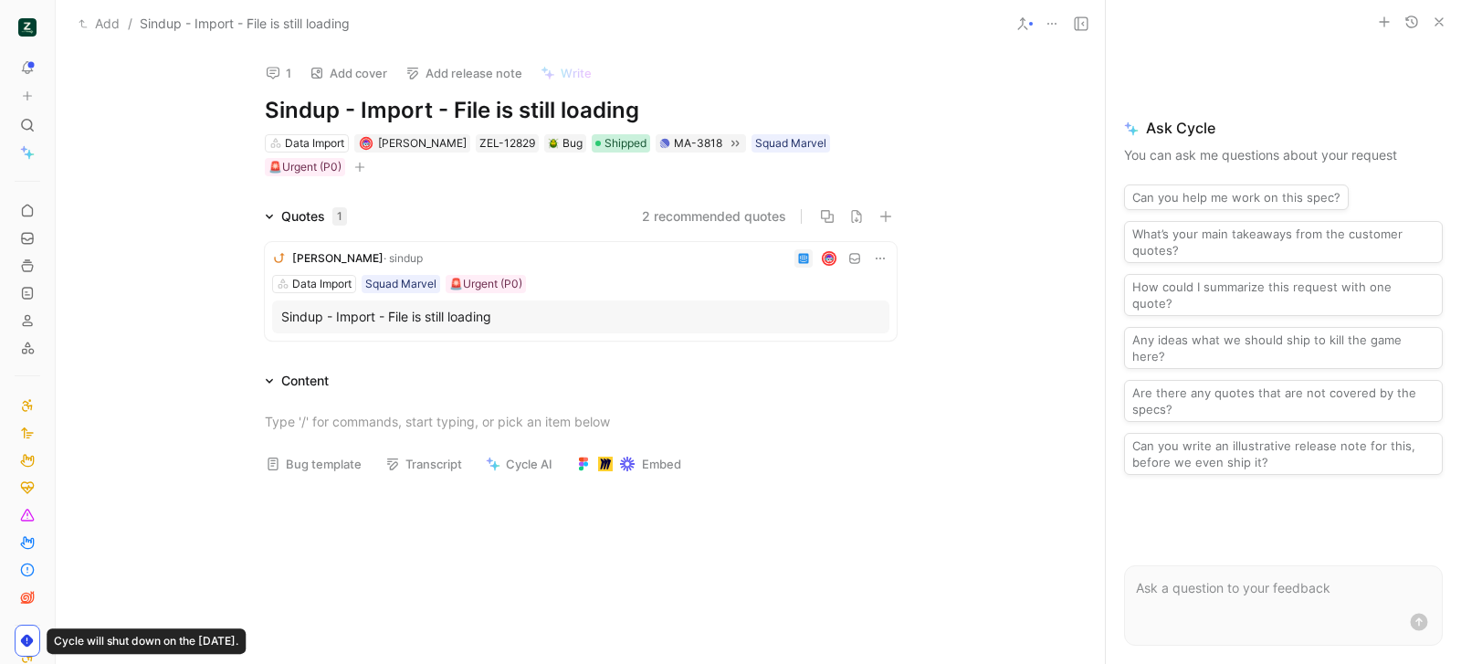
click at [628, 142] on span "Shipped" at bounding box center [626, 143] width 42 height 18
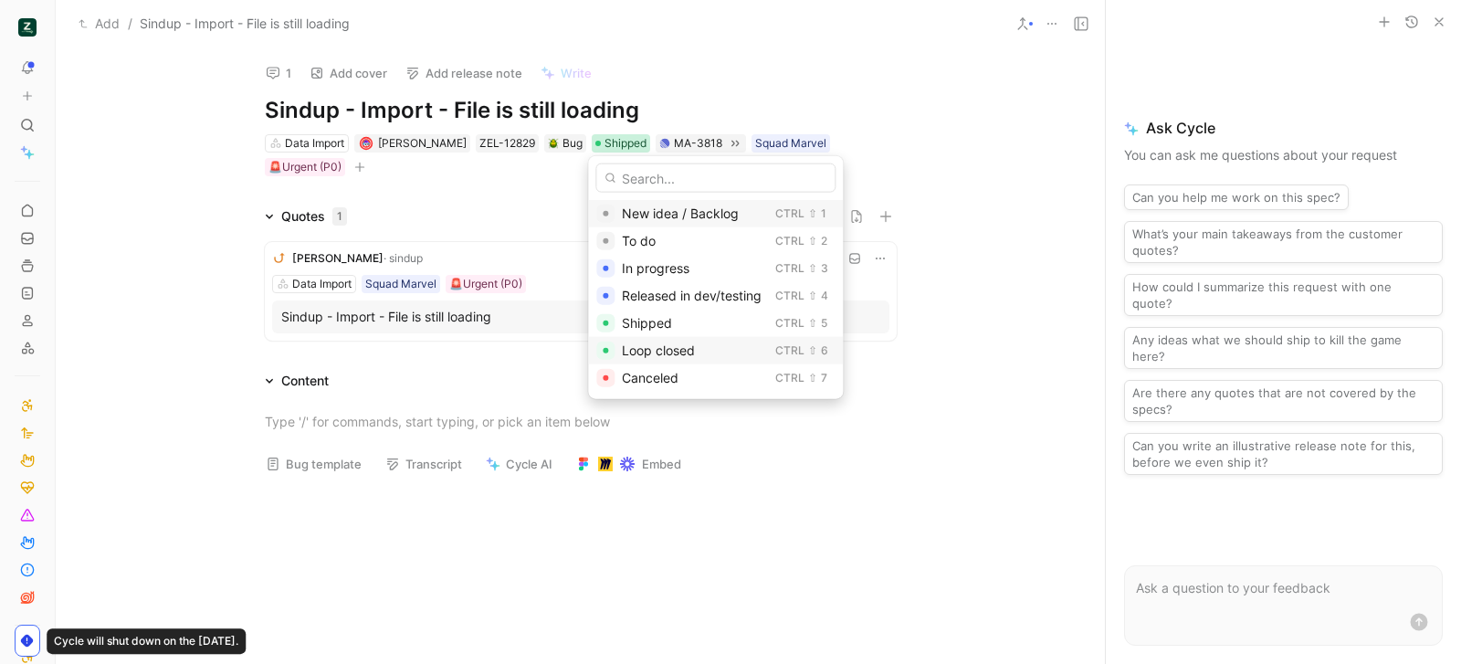
click at [690, 346] on span "Loop closed" at bounding box center [658, 351] width 73 height 16
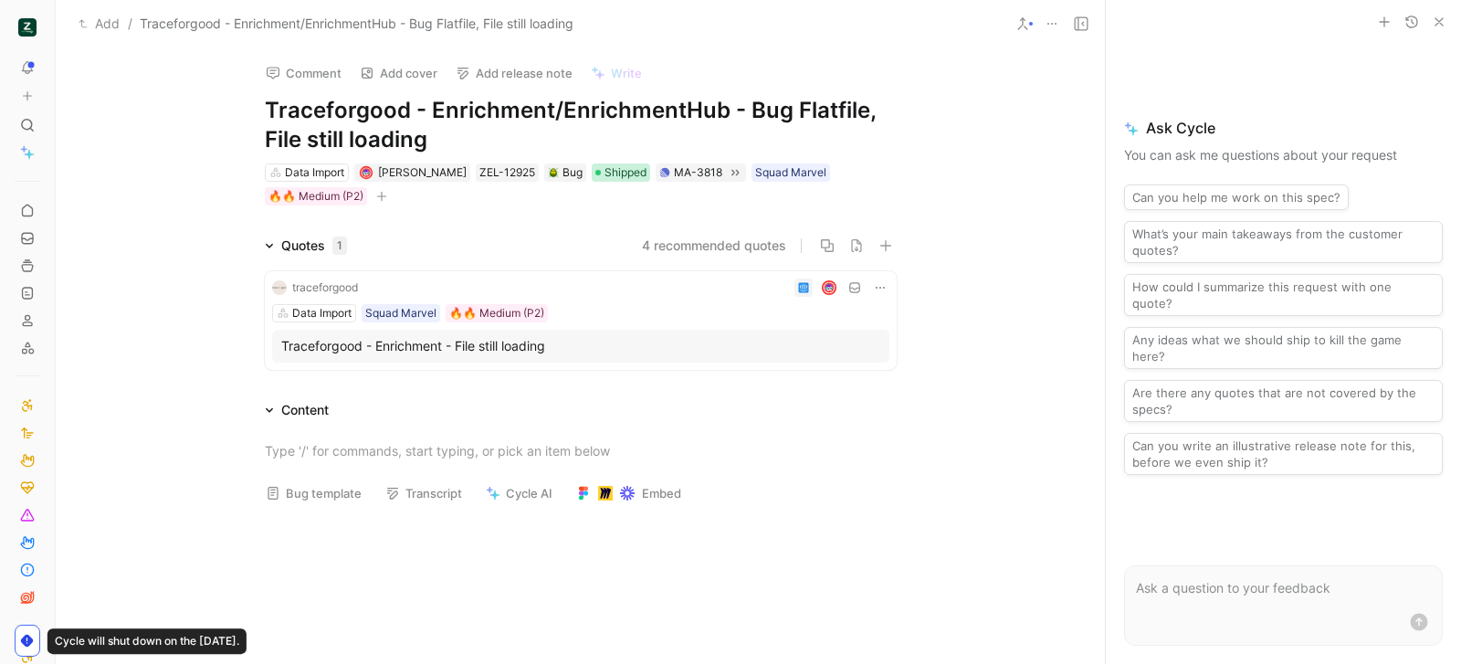
click at [605, 169] on span "Shipped" at bounding box center [626, 172] width 42 height 18
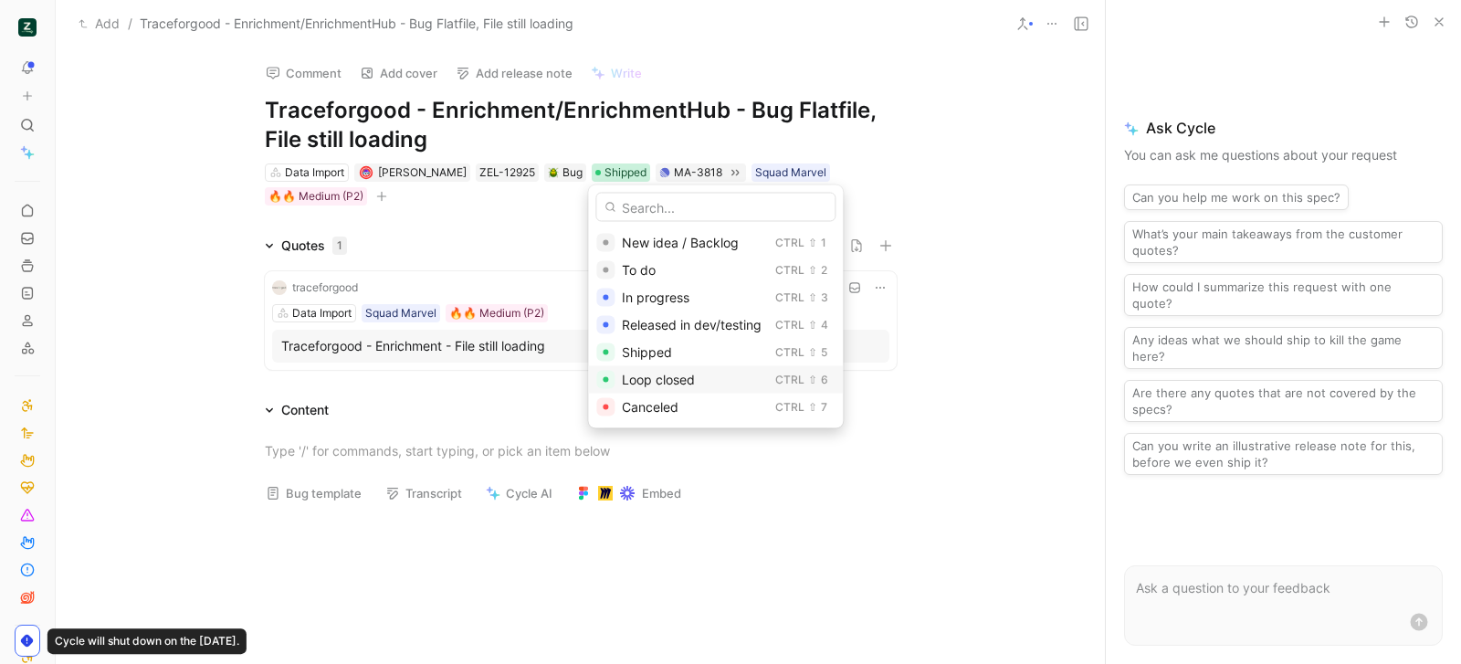
click at [664, 375] on span "Loop closed" at bounding box center [658, 380] width 73 height 16
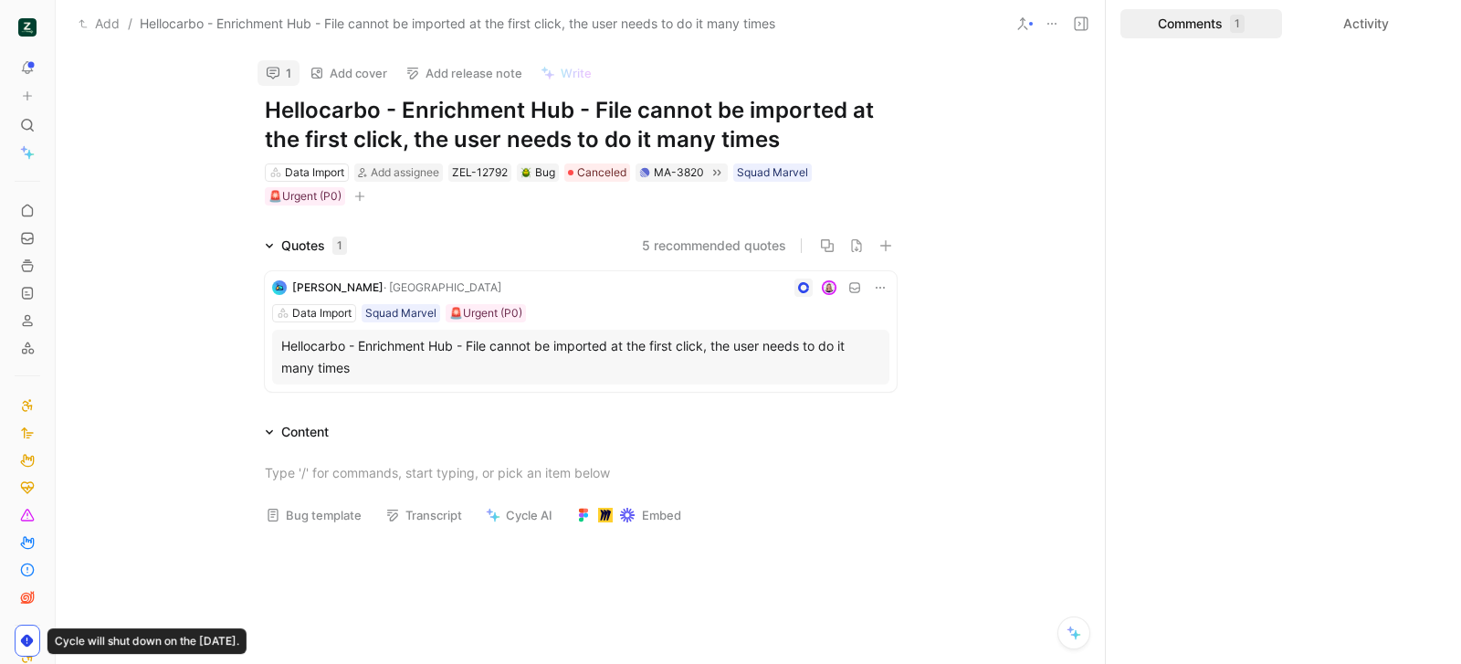
scroll to position [12, 0]
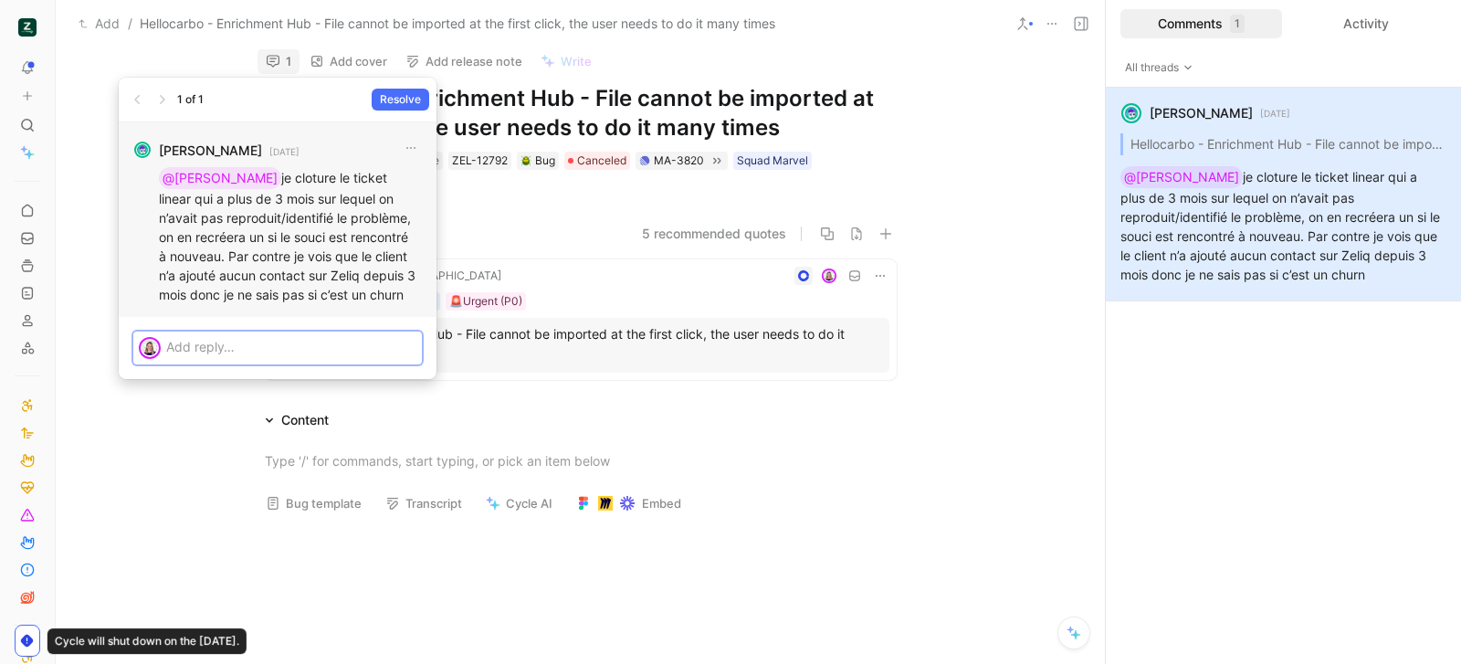
click at [268, 339] on p at bounding box center [291, 346] width 250 height 19
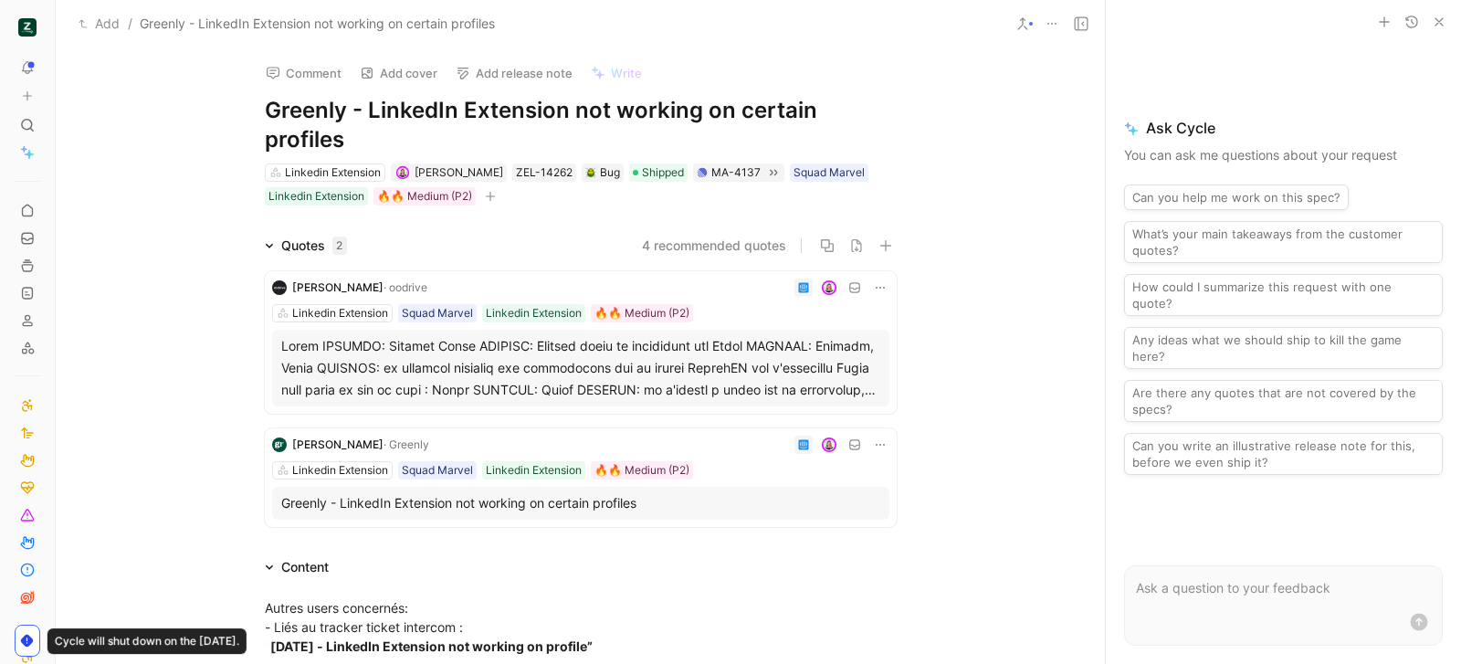
click at [1432, 20] on icon "button" at bounding box center [1439, 22] width 15 height 15
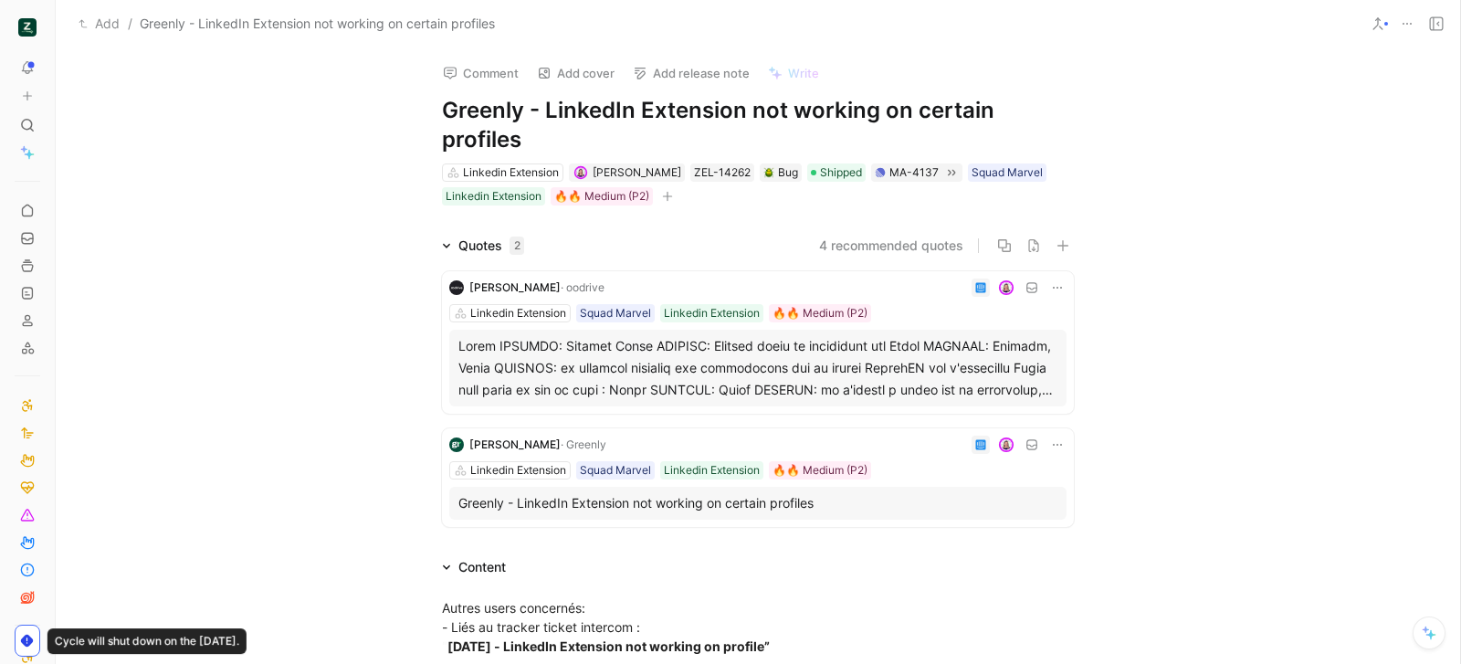
click at [1439, 26] on icon at bounding box center [1436, 23] width 15 height 15
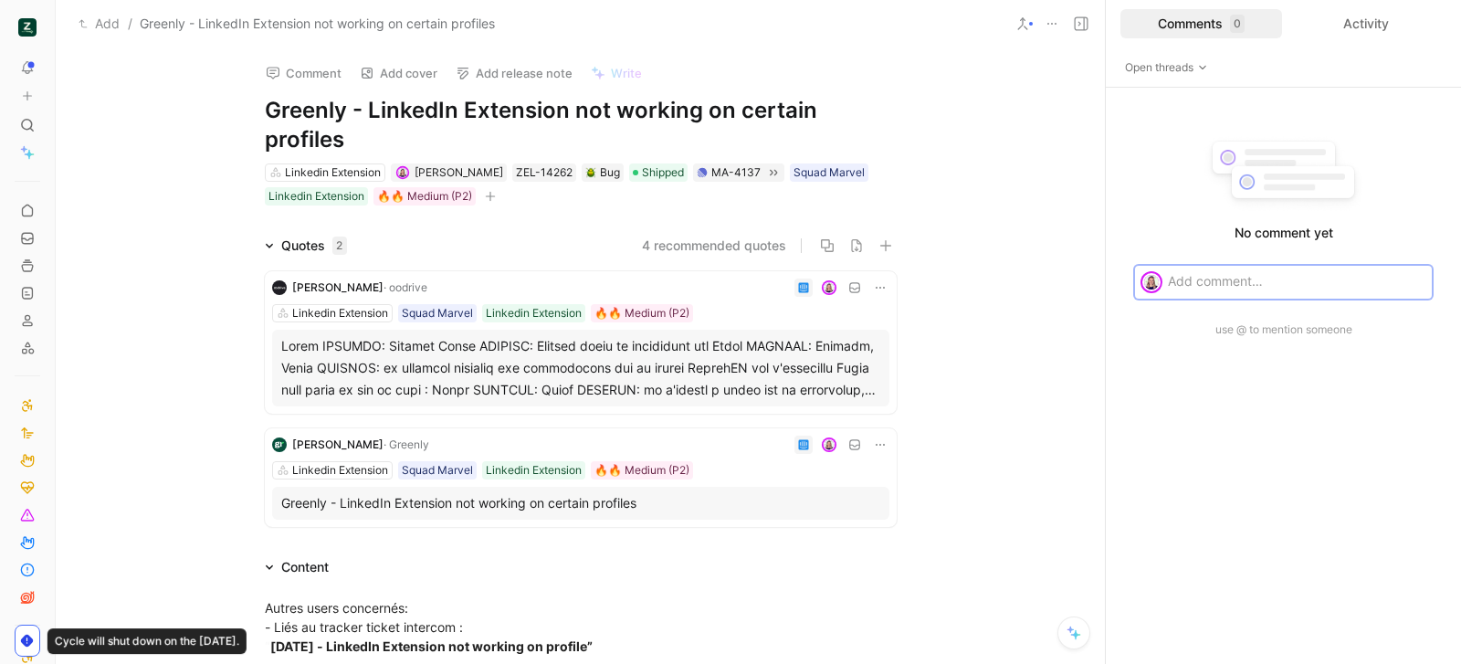
click at [1244, 22] on div "0" at bounding box center [1237, 24] width 15 height 18
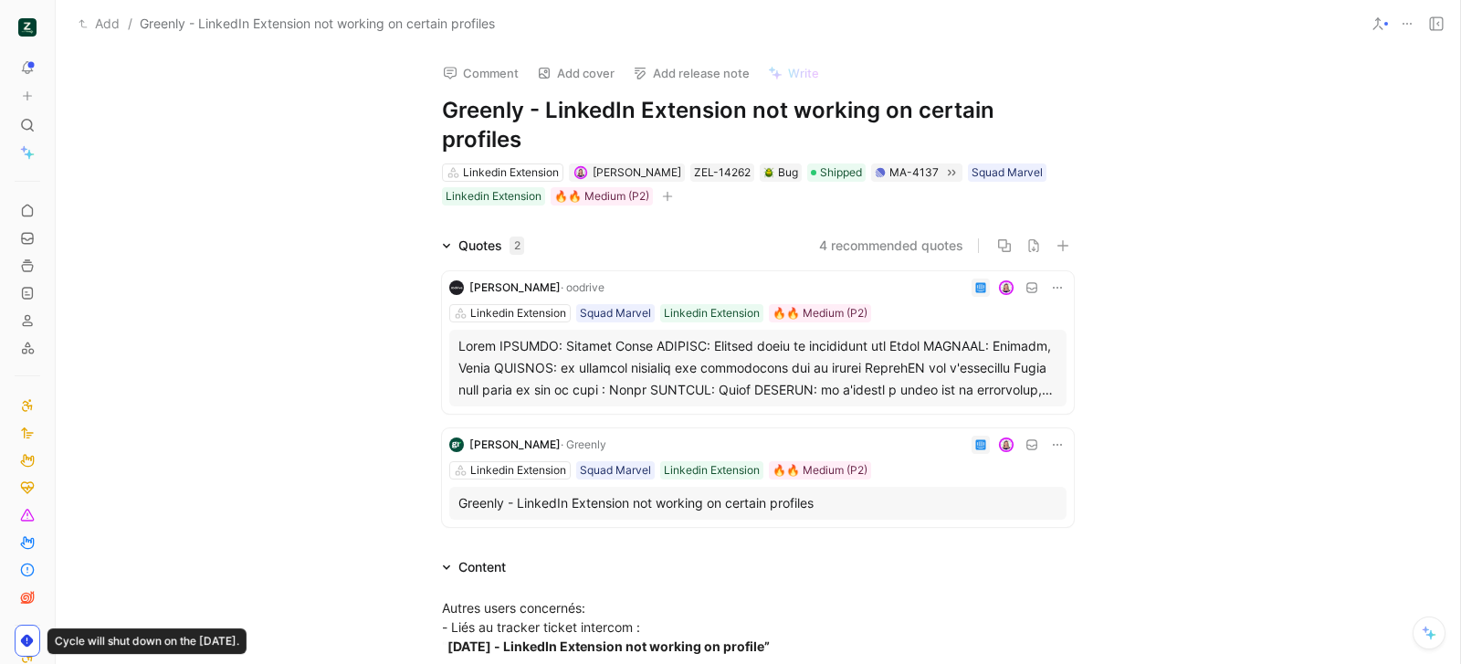
click at [1440, 37] on div "Add / Greenly - LinkedIn Extension not working on certain profiles" at bounding box center [758, 23] width 1405 height 47
click at [1440, 32] on button at bounding box center [1437, 24] width 26 height 26
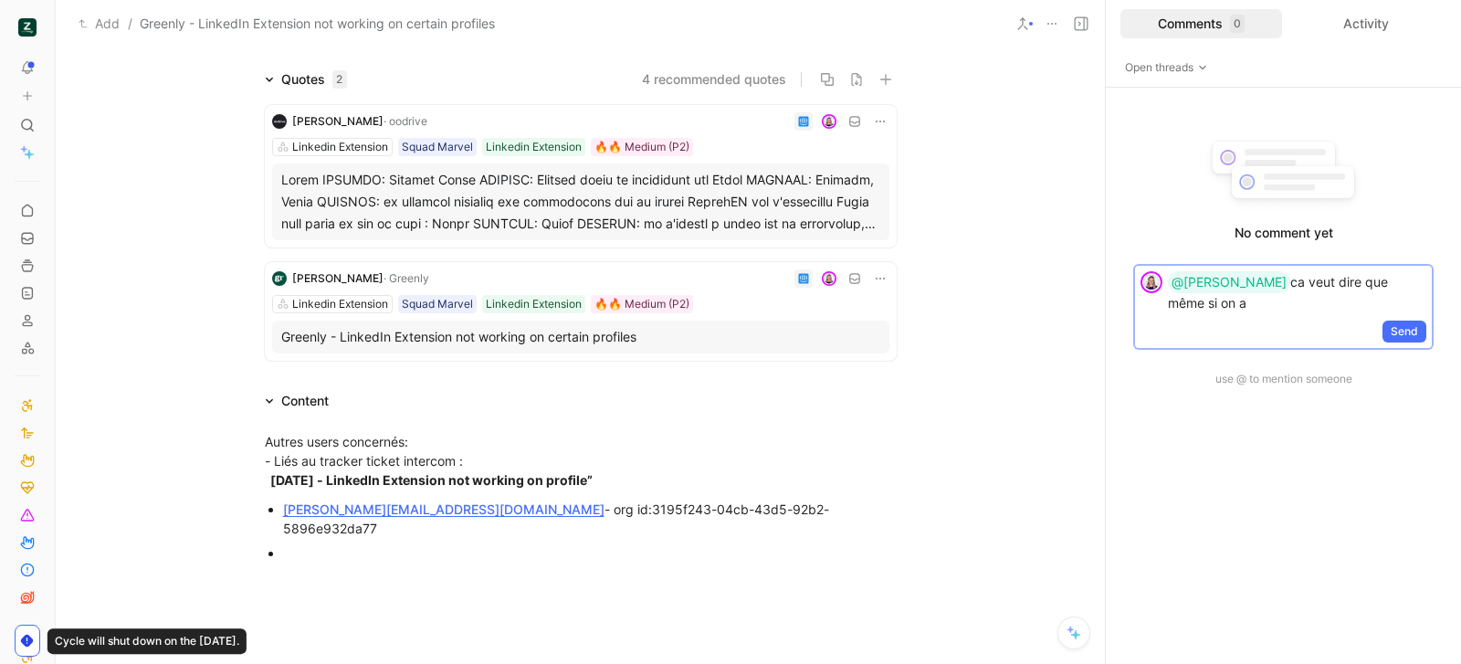
scroll to position [174, 0]
